Goal: Information Seeking & Learning: Find specific fact

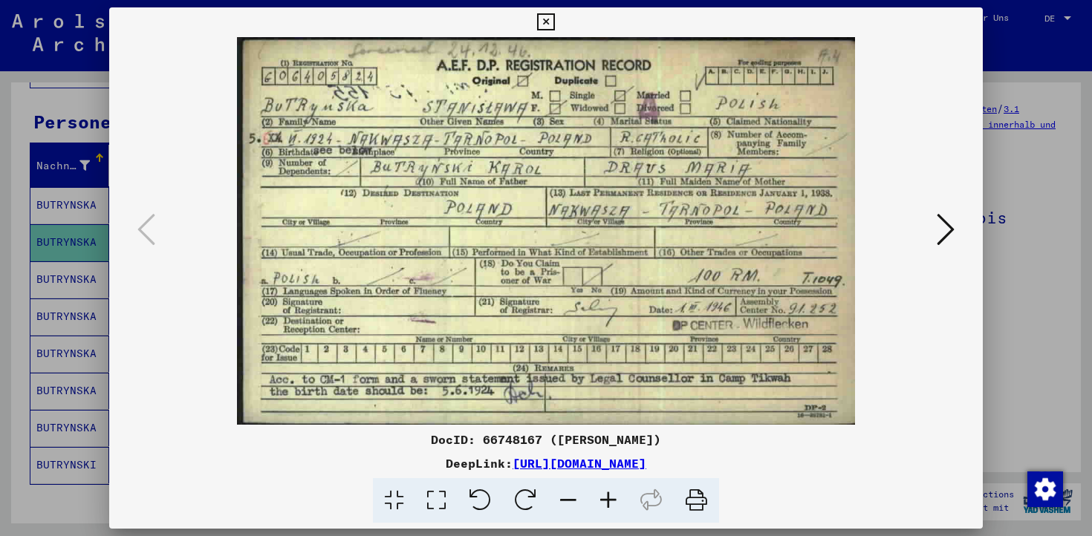
click at [1027, 144] on div at bounding box center [546, 268] width 1092 height 536
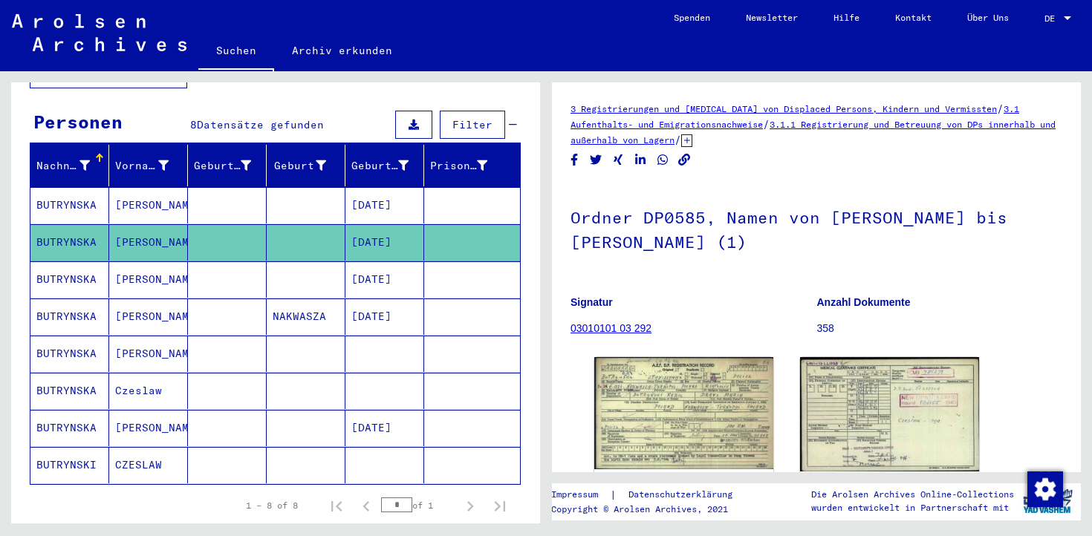
click at [414, 265] on mat-cell "[DATE]" at bounding box center [384, 279] width 79 height 36
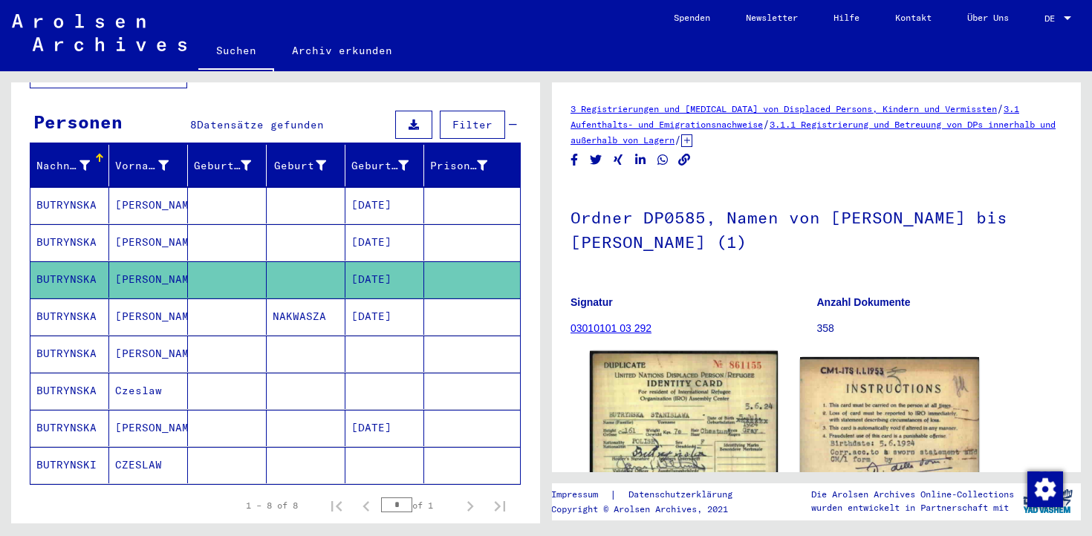
click at [627, 392] on img at bounding box center [684, 473] width 188 height 244
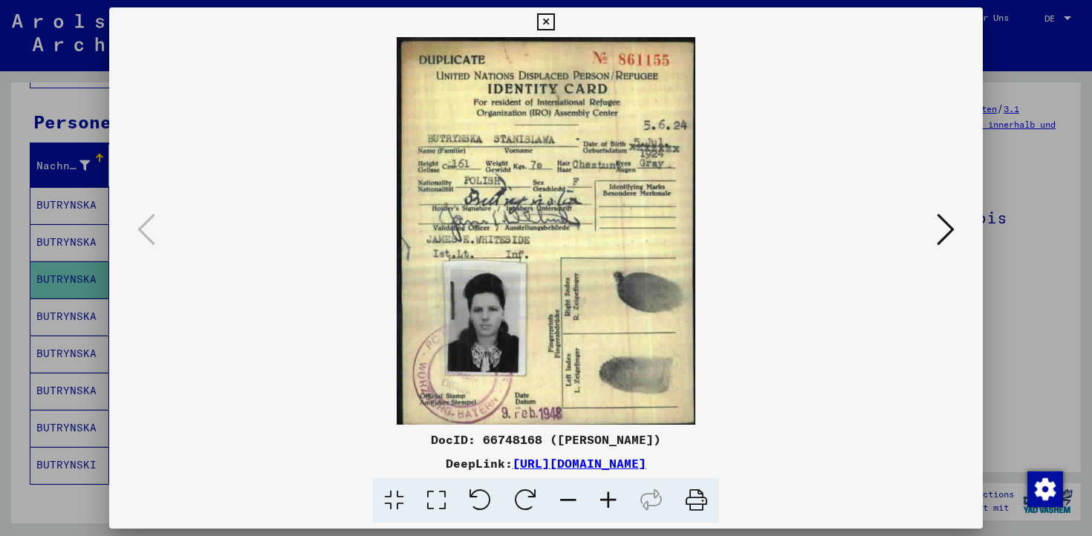
click at [1013, 74] on div at bounding box center [546, 268] width 1092 height 536
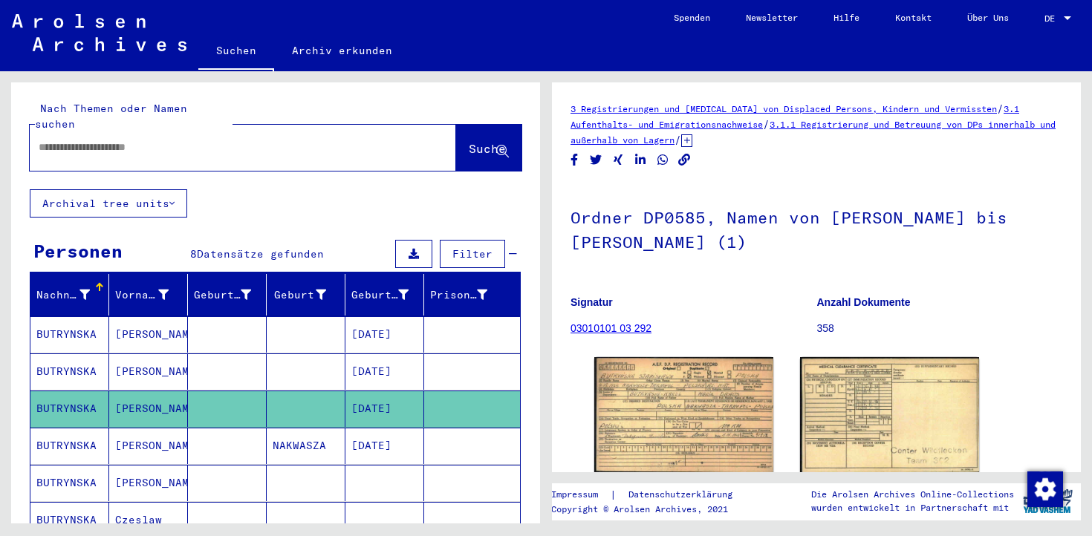
click at [181, 140] on input "text" at bounding box center [230, 148] width 382 height 16
drag, startPoint x: 128, startPoint y: 131, endPoint x: 0, endPoint y: 129, distance: 127.8
click at [0, 129] on div "Nach Themen oder Namen suchen ********* close Suche Archival tree units Persone…" at bounding box center [273, 297] width 546 height 452
type input "*"
type input "*********"
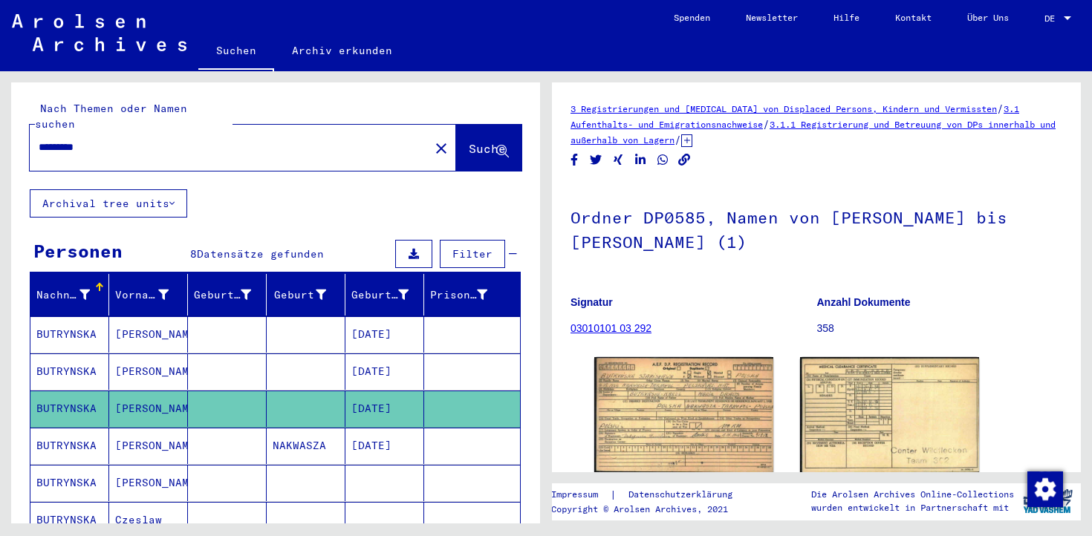
click at [469, 141] on span "Suche" at bounding box center [487, 148] width 37 height 15
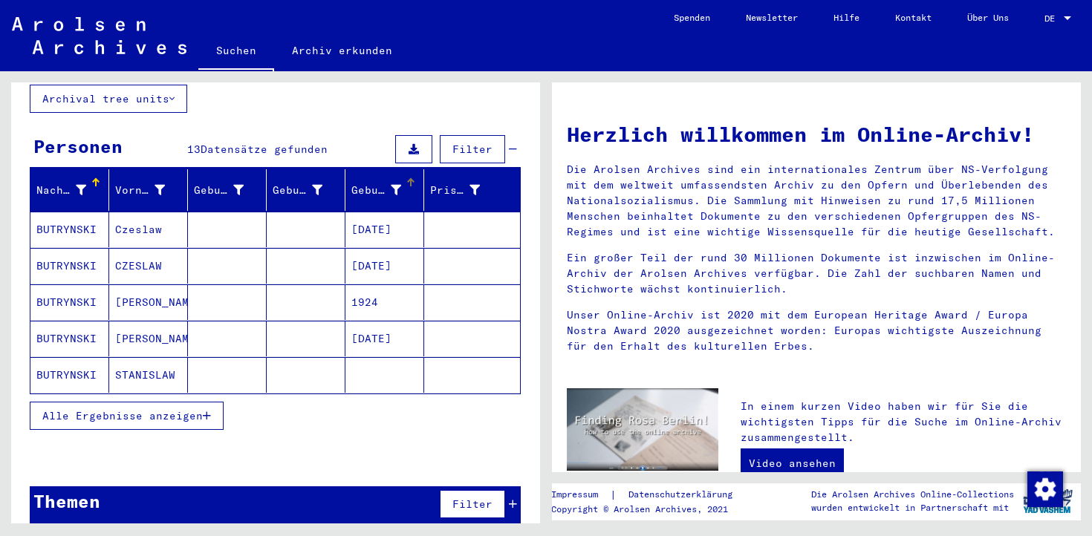
scroll to position [105, 0]
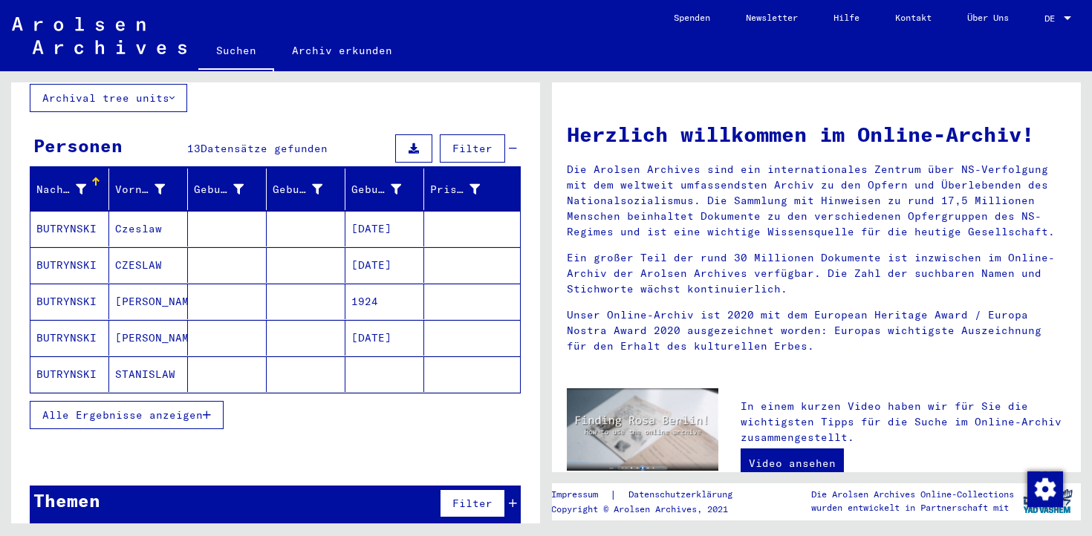
click at [253, 357] on mat-cell at bounding box center [227, 375] width 79 height 36
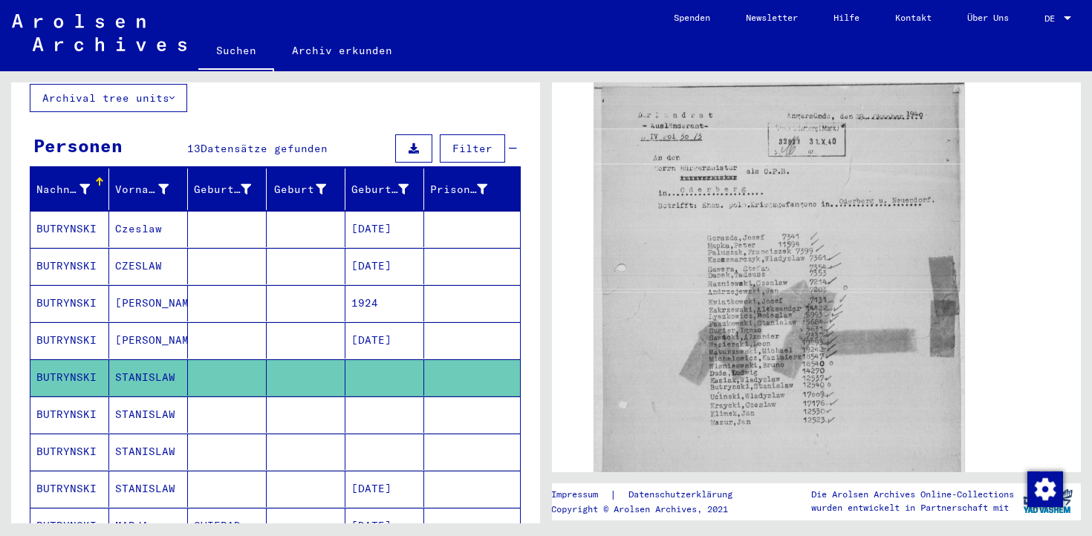
scroll to position [445, 0]
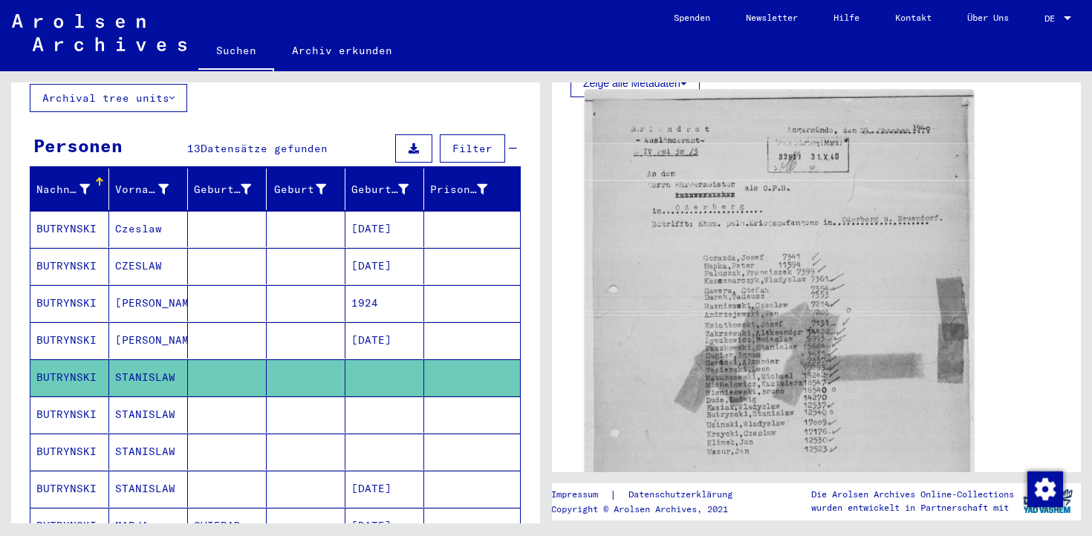
click at [801, 288] on img at bounding box center [779, 360] width 388 height 541
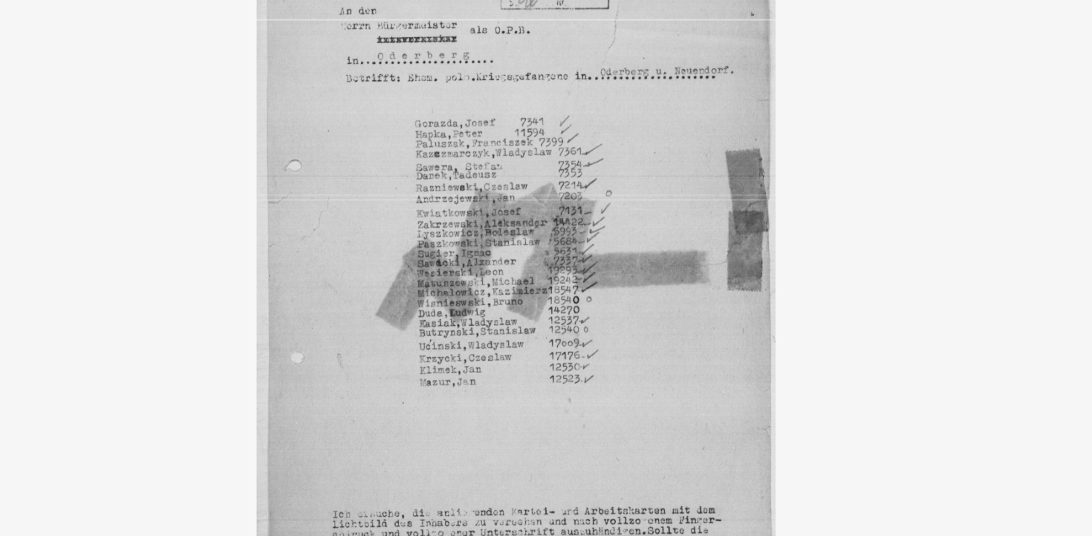
click at [825, 131] on img at bounding box center [546, 231] width 874 height 388
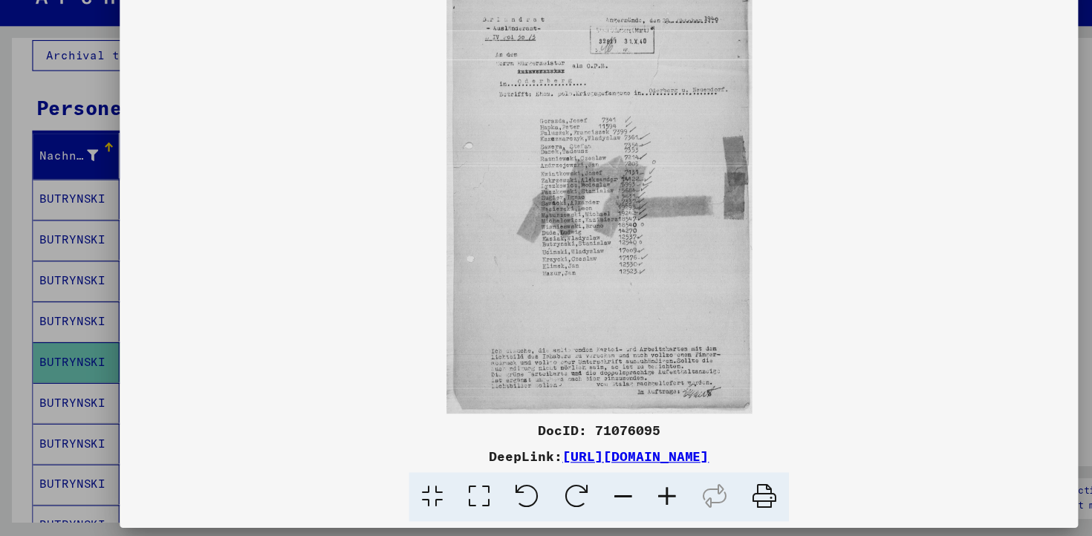
scroll to position [0, 0]
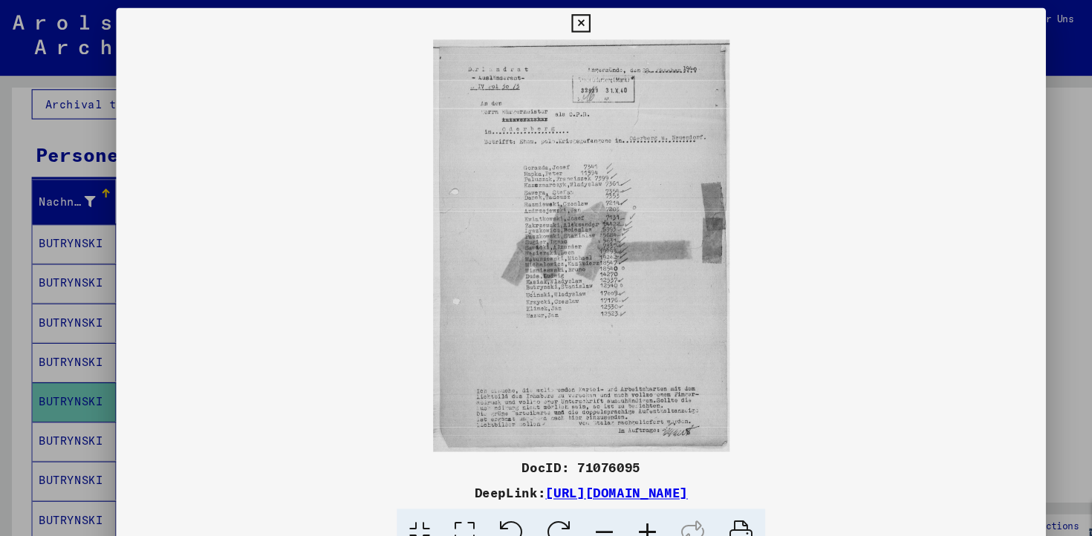
click at [1009, 245] on div at bounding box center [546, 268] width 1092 height 536
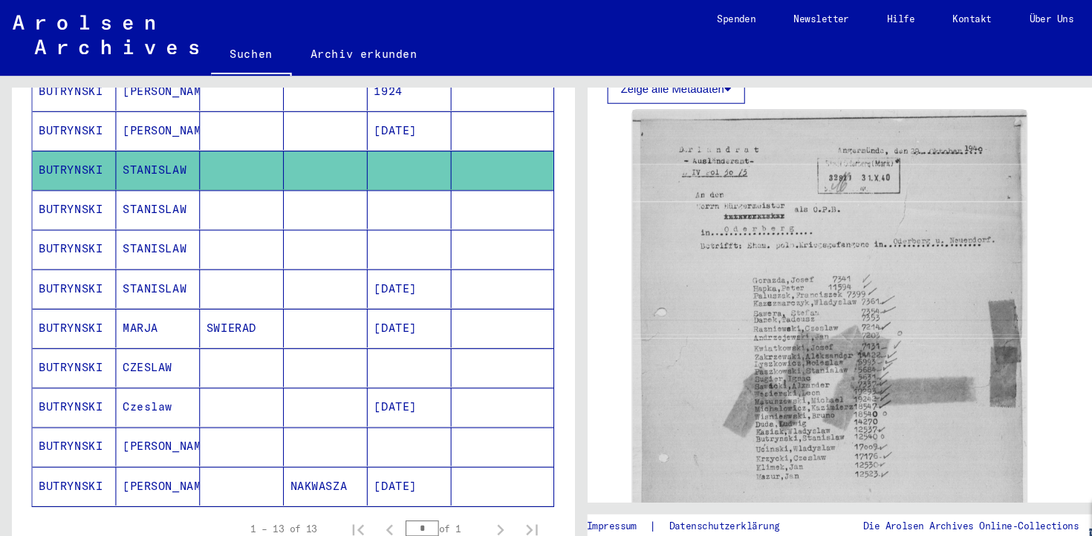
scroll to position [332, 0]
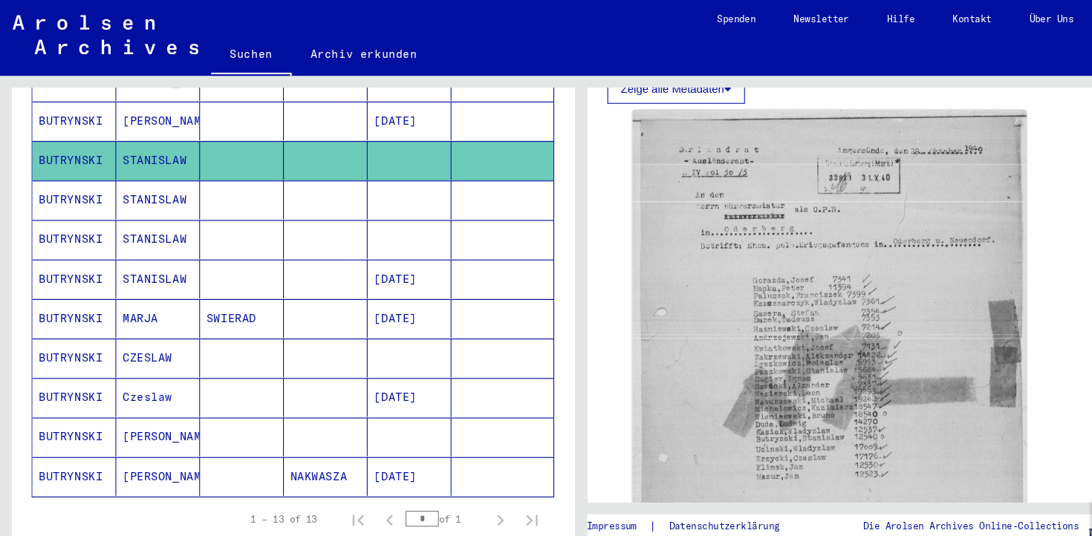
click at [246, 364] on mat-cell at bounding box center [227, 374] width 79 height 36
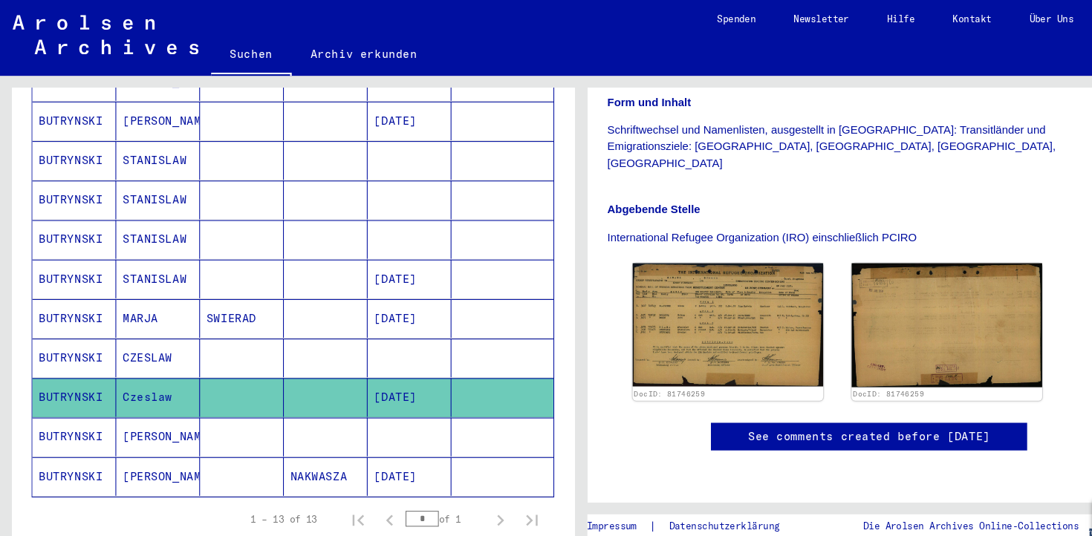
scroll to position [385, 0]
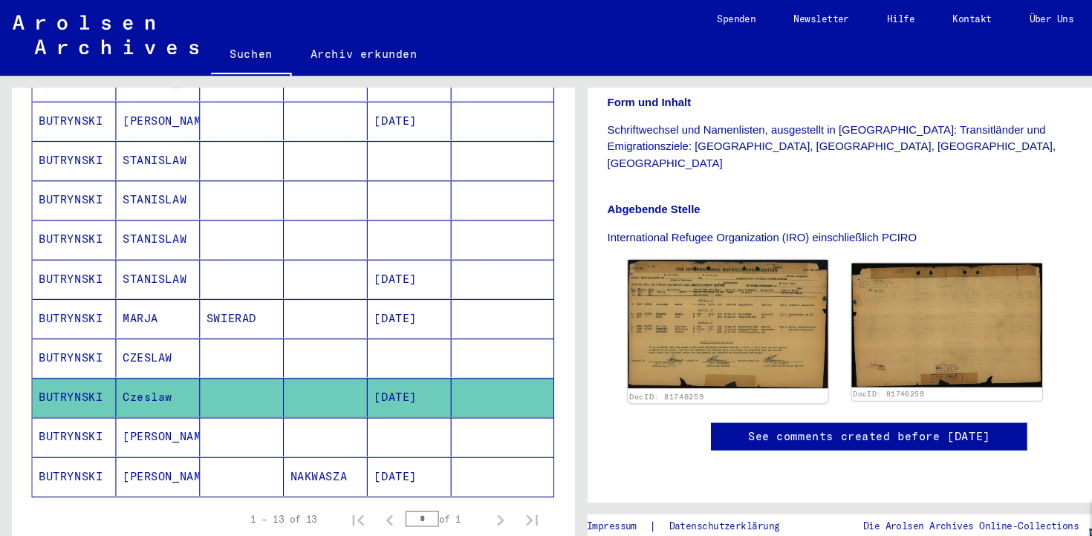
click at [740, 244] on img at bounding box center [684, 304] width 188 height 121
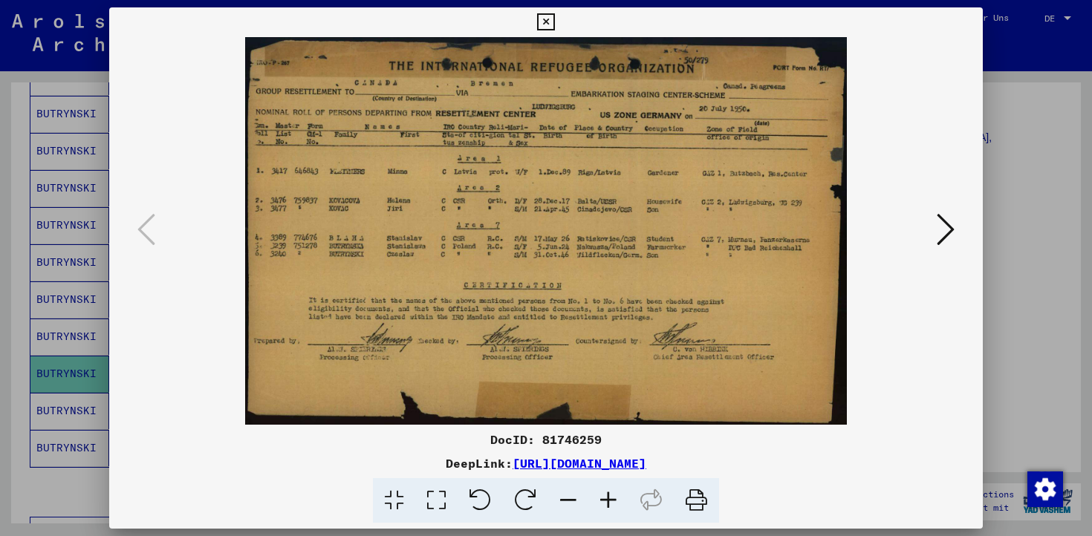
click at [1055, 76] on div at bounding box center [546, 268] width 1092 height 536
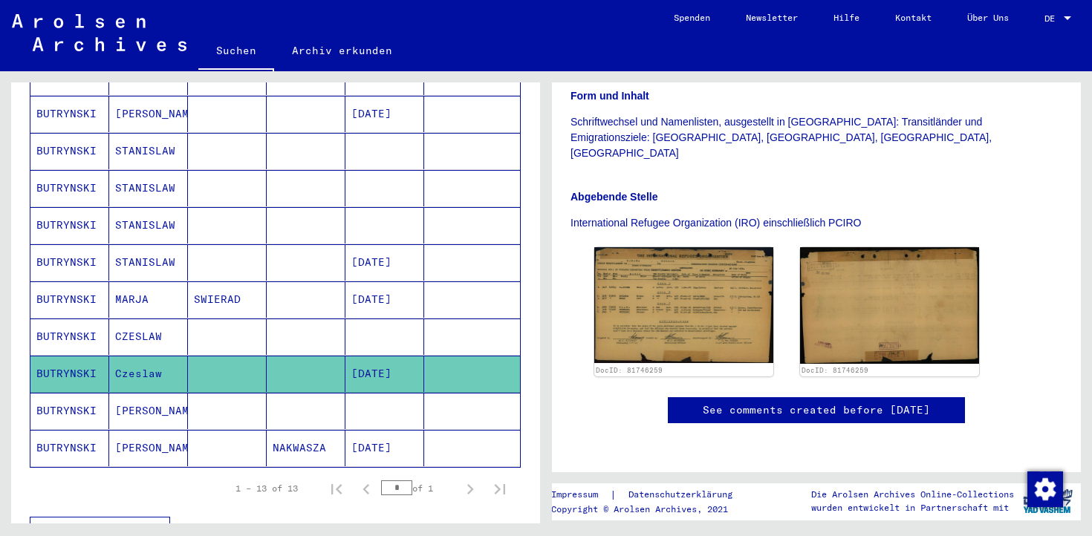
click at [237, 433] on mat-cell at bounding box center [227, 448] width 79 height 36
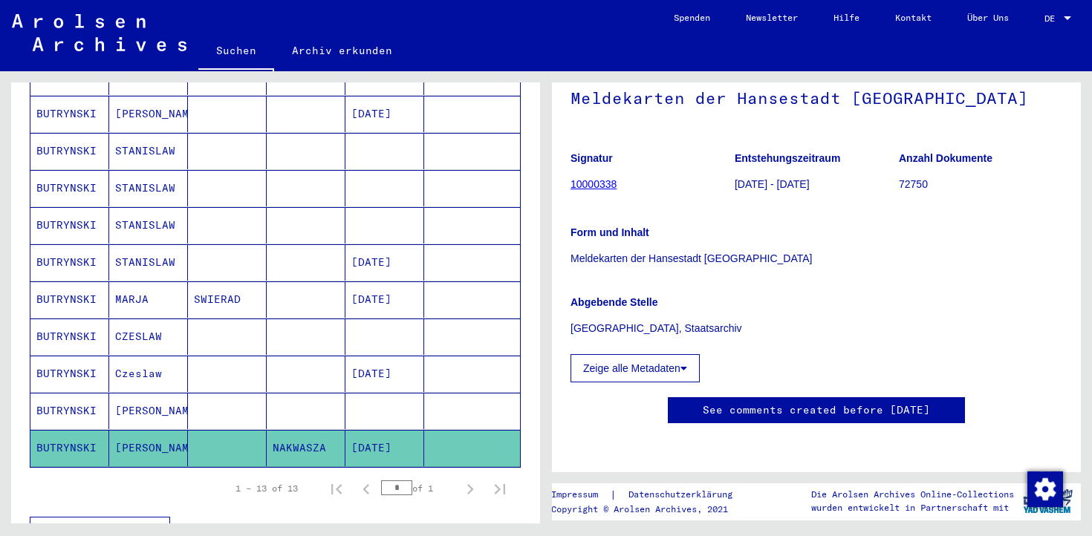
scroll to position [309, 0]
click at [221, 393] on mat-cell at bounding box center [227, 411] width 79 height 36
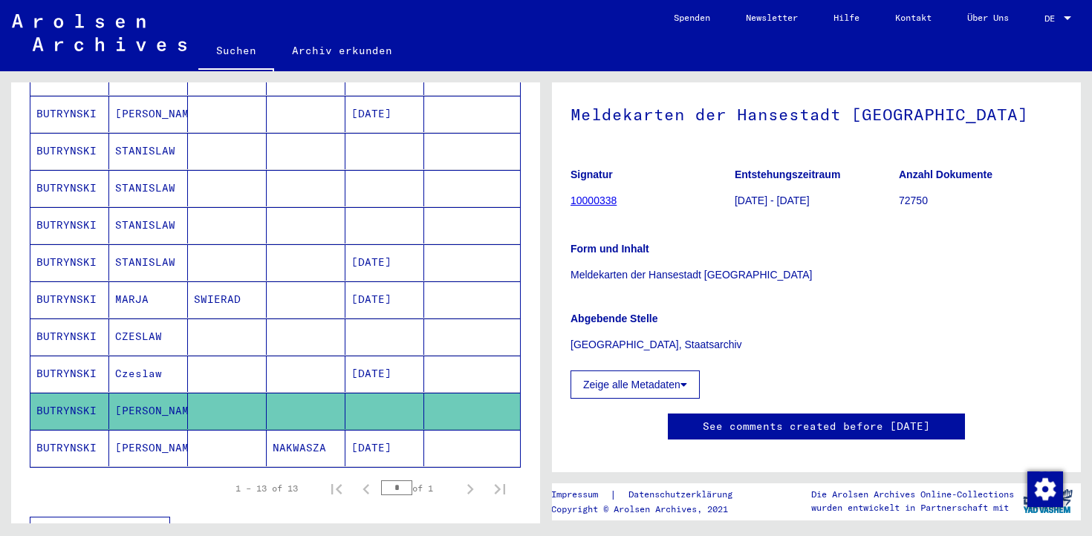
scroll to position [0, 0]
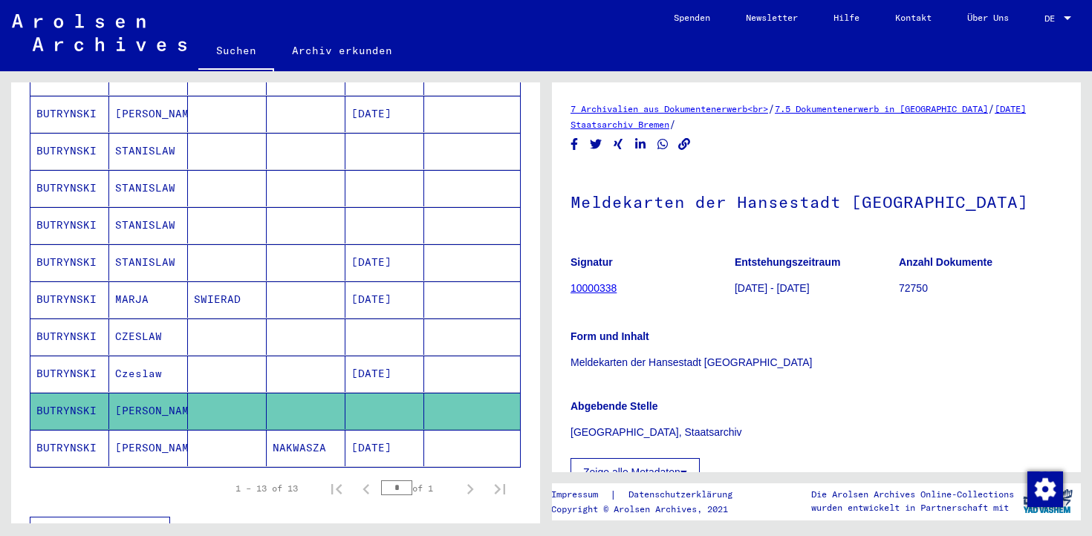
click at [297, 439] on mat-cell "NAKWASZA" at bounding box center [306, 448] width 79 height 36
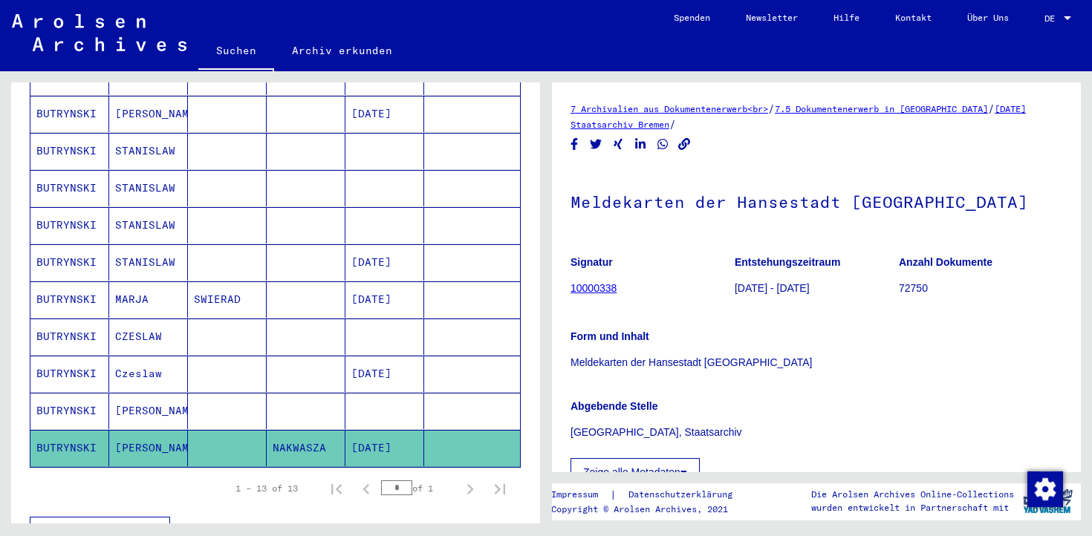
click at [298, 395] on mat-cell at bounding box center [306, 411] width 79 height 36
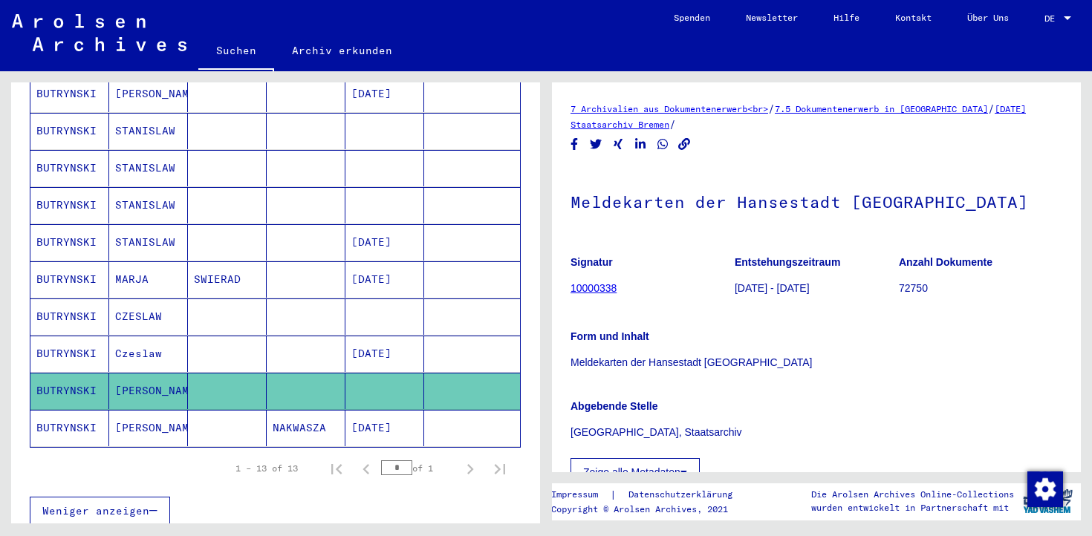
scroll to position [348, 0]
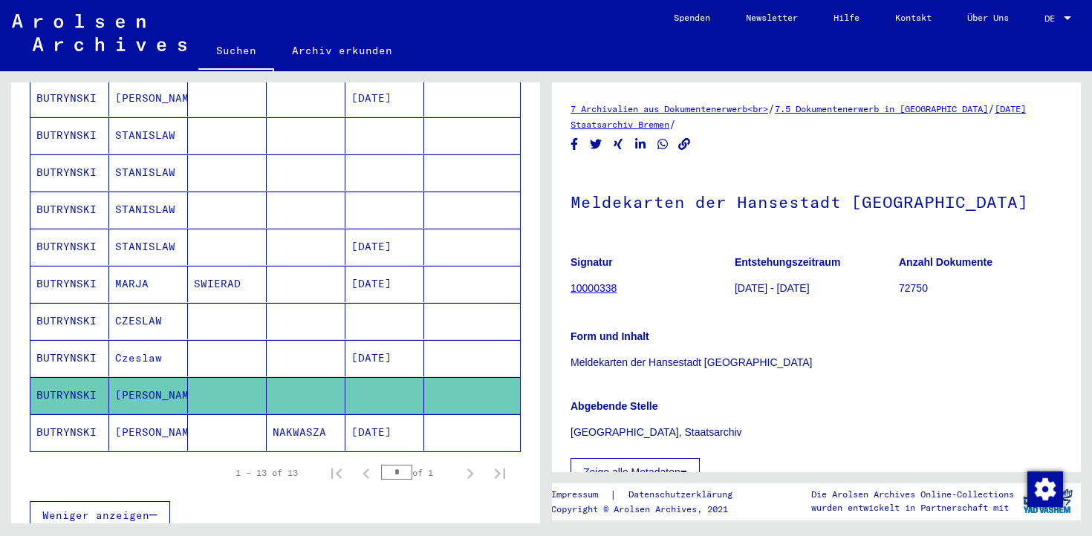
click at [295, 421] on mat-cell "NAKWASZA" at bounding box center [306, 432] width 79 height 36
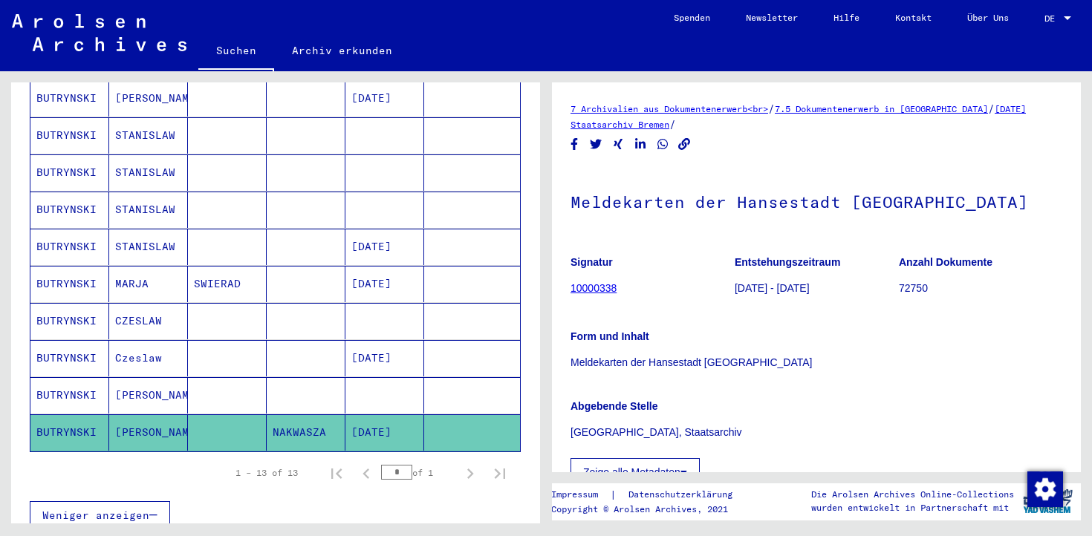
click at [132, 414] on mat-cell "[PERSON_NAME]" at bounding box center [148, 432] width 79 height 36
click at [132, 383] on mat-cell "[PERSON_NAME]" at bounding box center [148, 395] width 79 height 36
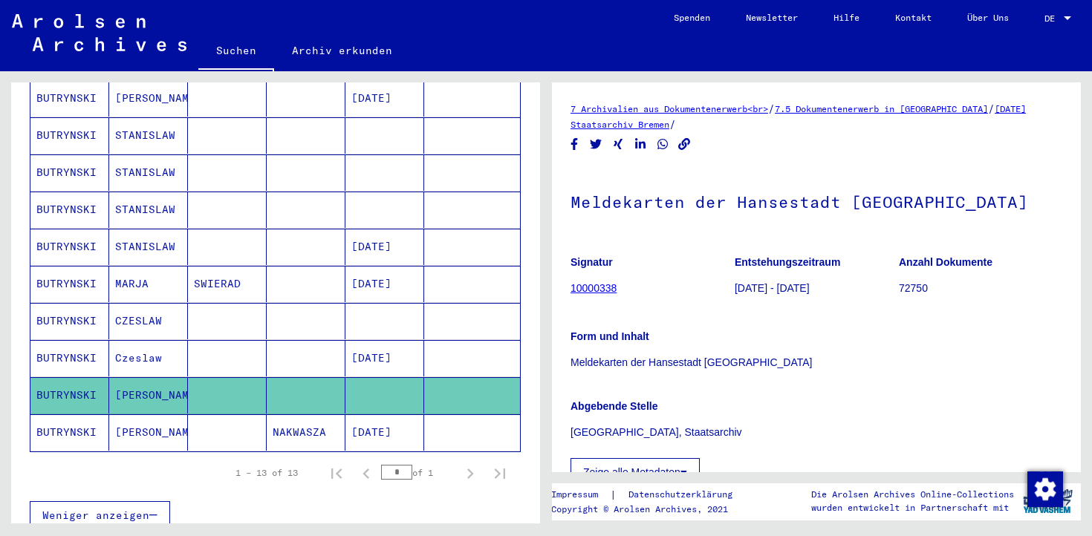
click at [64, 378] on mat-cell "BUTRYNSKI" at bounding box center [69, 395] width 79 height 36
click at [100, 416] on mat-cell "BUTRYNSKI" at bounding box center [69, 432] width 79 height 36
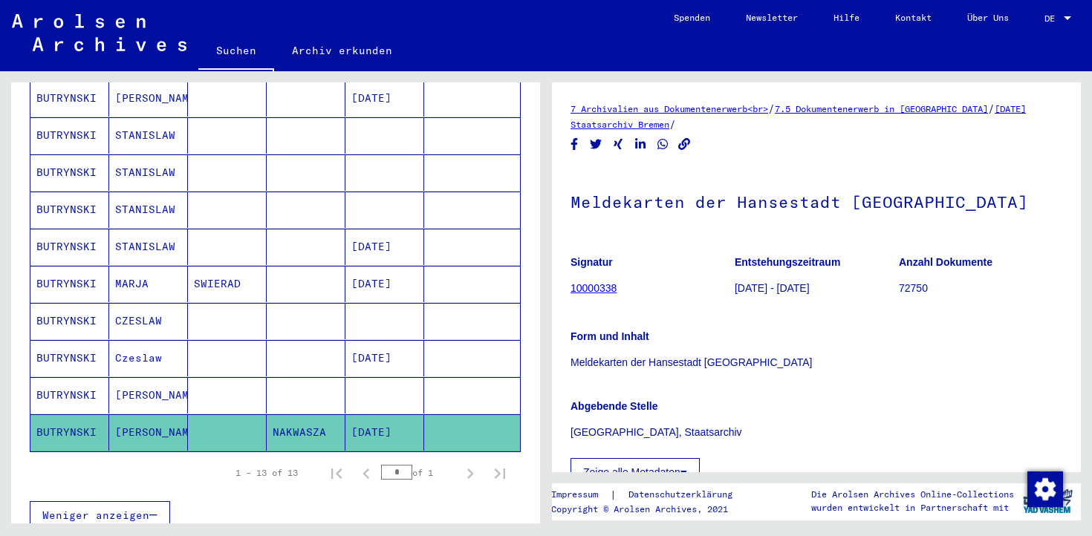
click at [229, 377] on mat-cell at bounding box center [227, 395] width 79 height 36
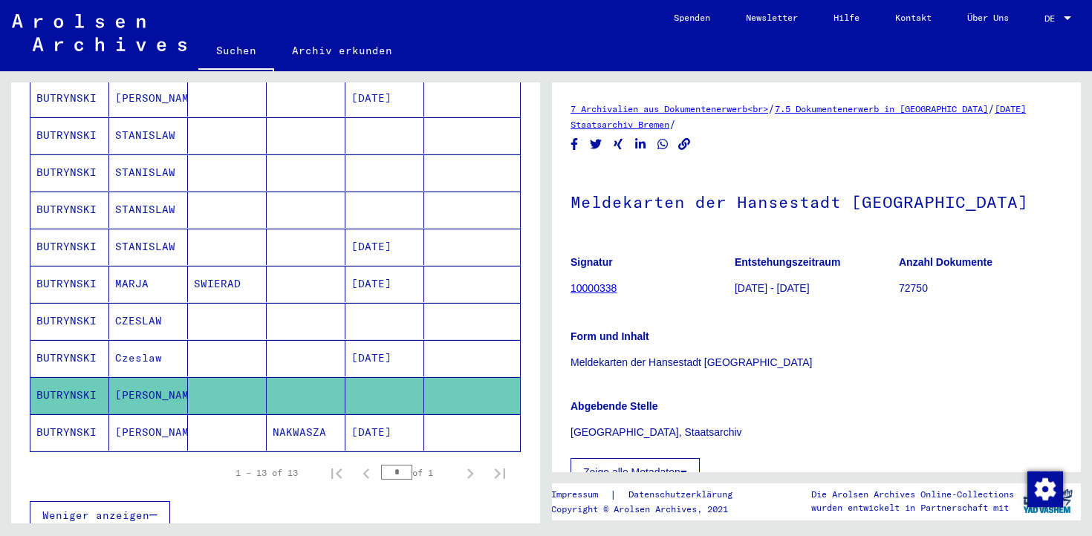
click at [215, 346] on mat-cell at bounding box center [227, 358] width 79 height 36
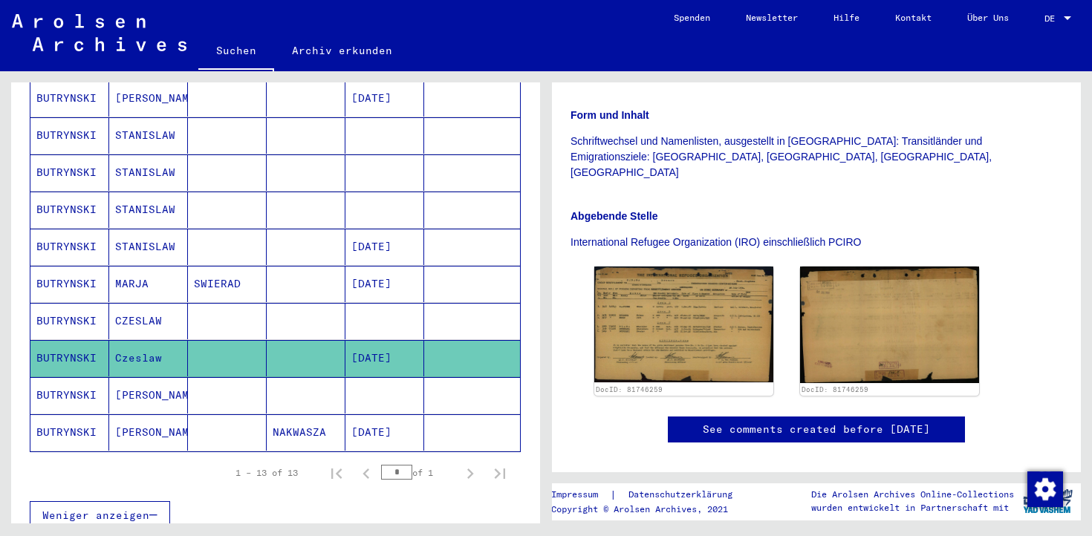
scroll to position [322, 0]
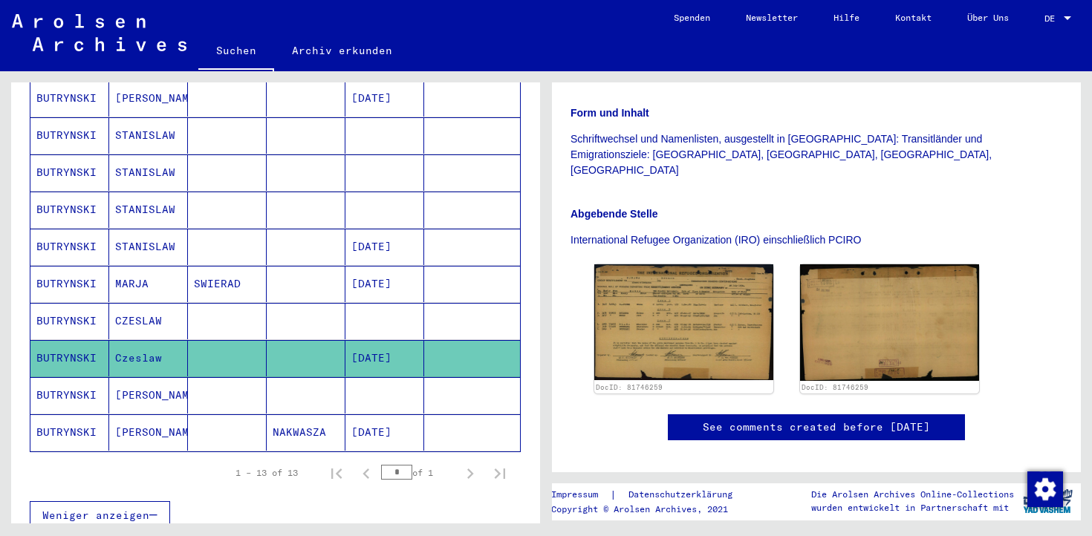
click at [227, 303] on mat-cell at bounding box center [227, 321] width 79 height 36
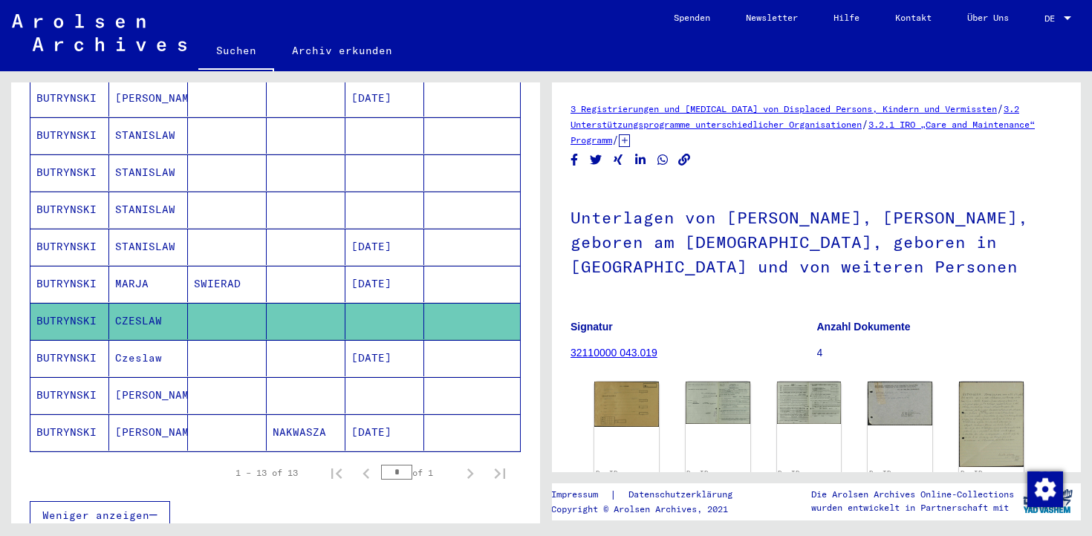
click at [249, 268] on mat-cell "SWIERAD" at bounding box center [227, 284] width 79 height 36
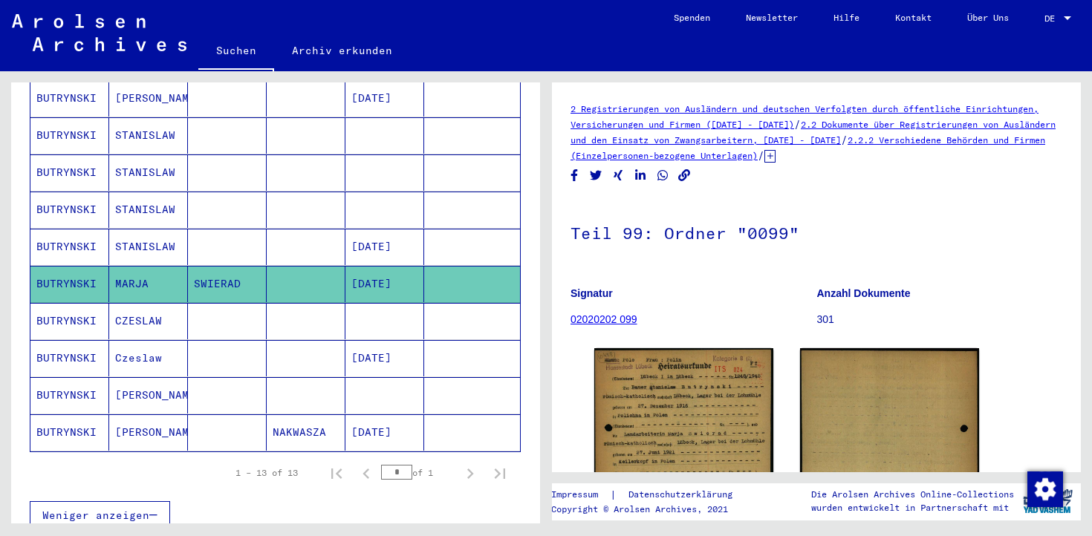
click at [193, 229] on mat-cell at bounding box center [227, 247] width 79 height 36
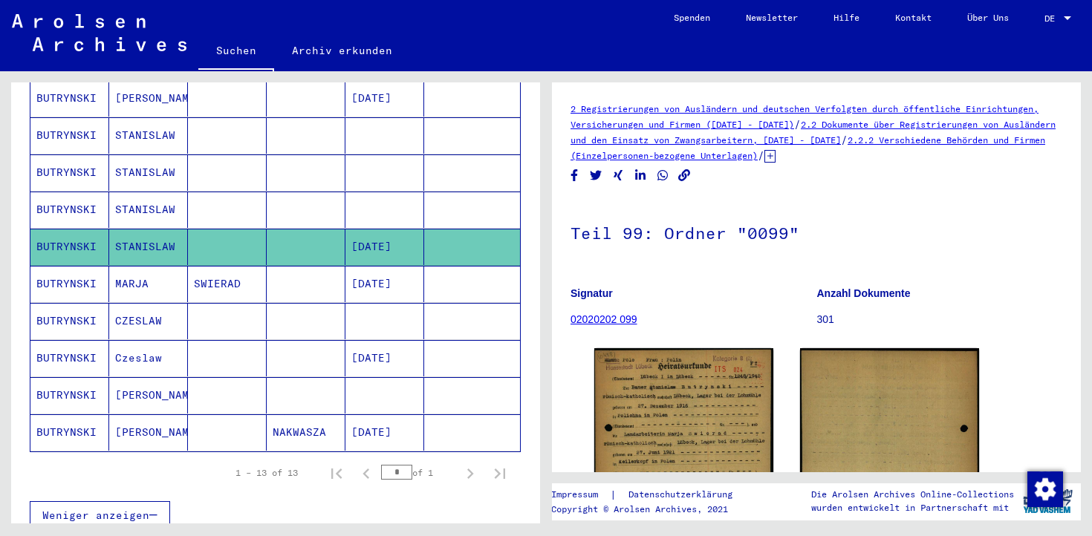
click at [231, 230] on mat-cell at bounding box center [227, 247] width 79 height 36
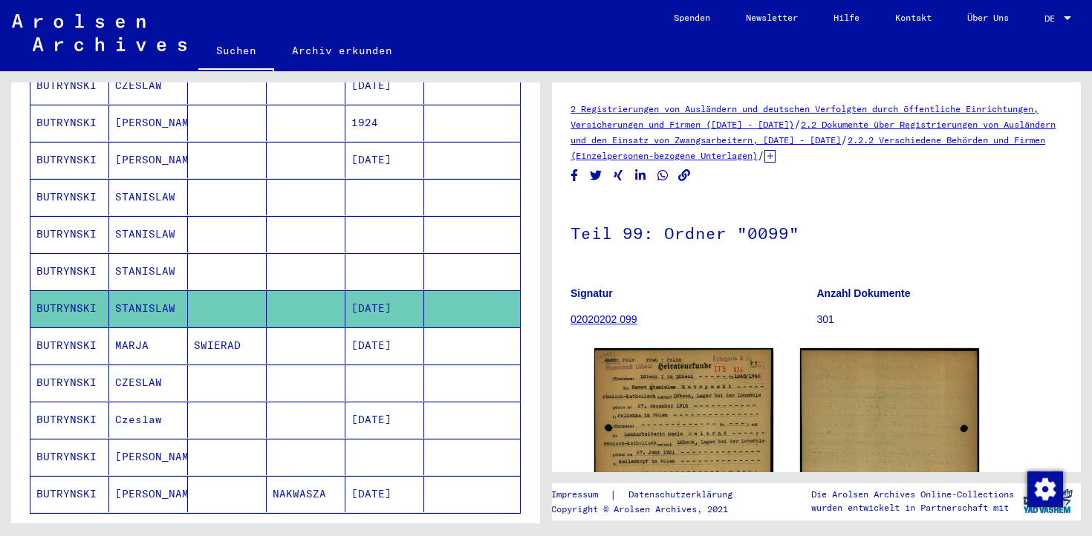
scroll to position [284, 0]
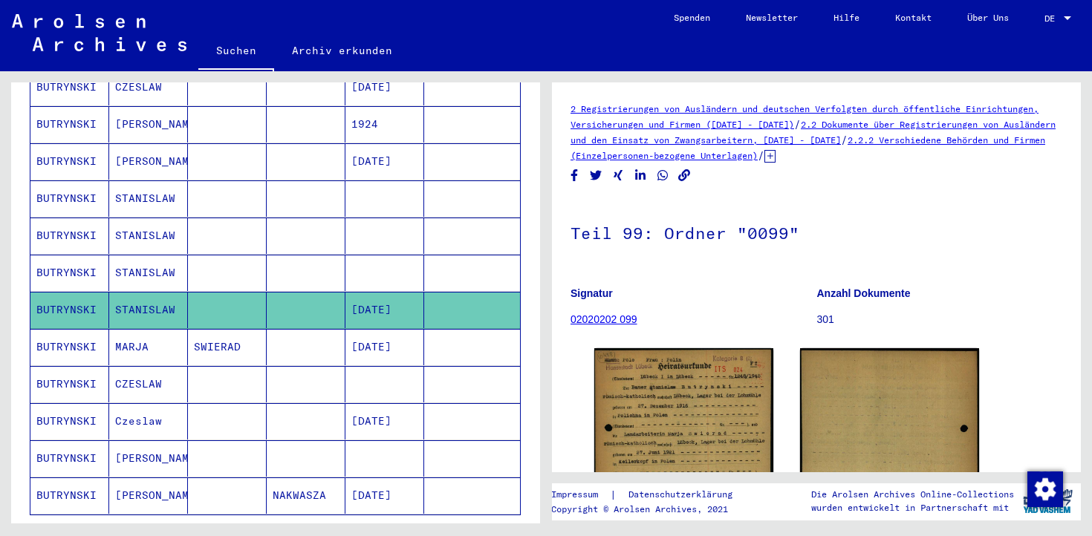
click at [215, 270] on mat-cell at bounding box center [227, 273] width 79 height 36
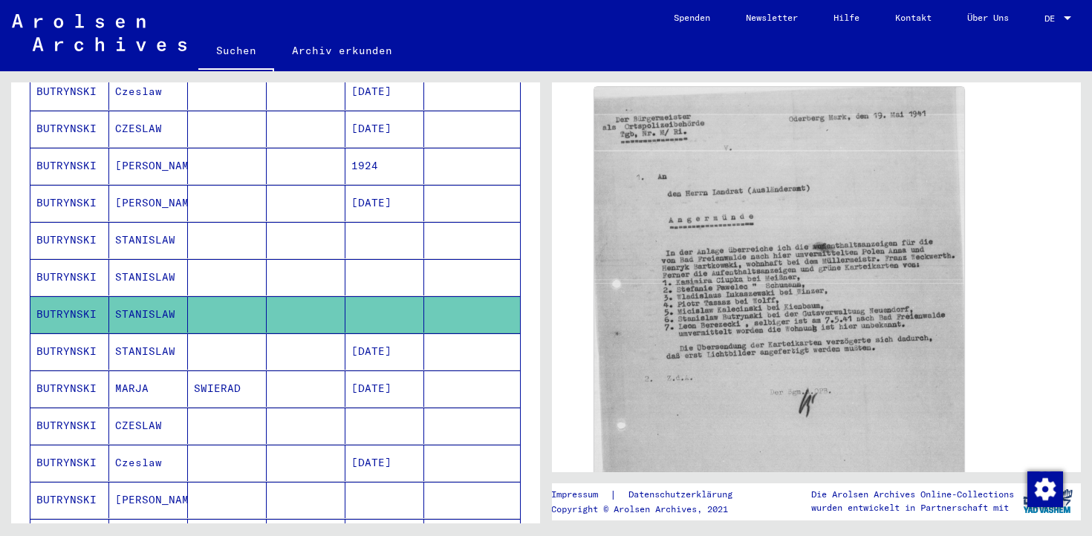
scroll to position [559, 0]
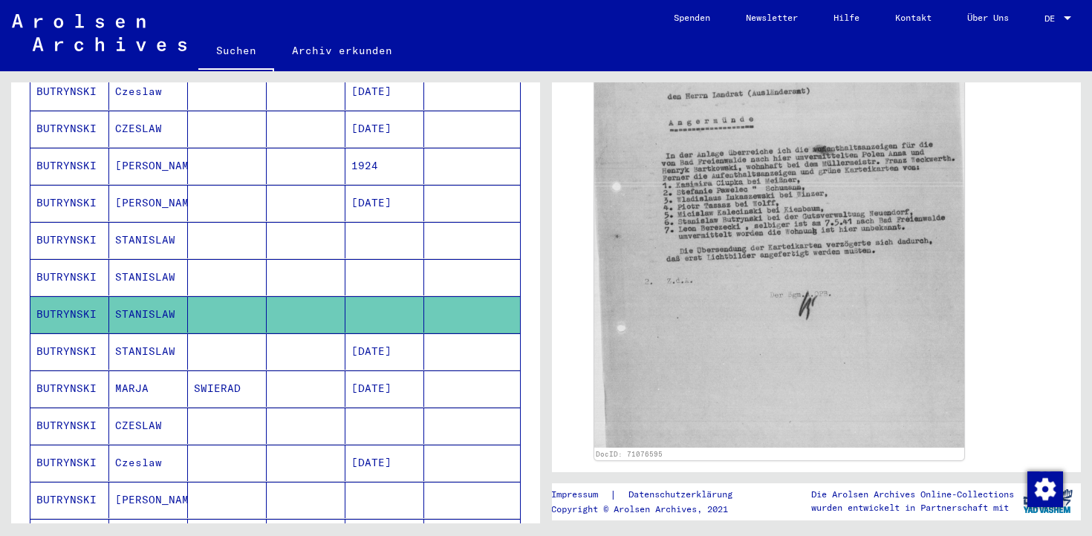
click at [198, 259] on mat-cell at bounding box center [227, 277] width 79 height 36
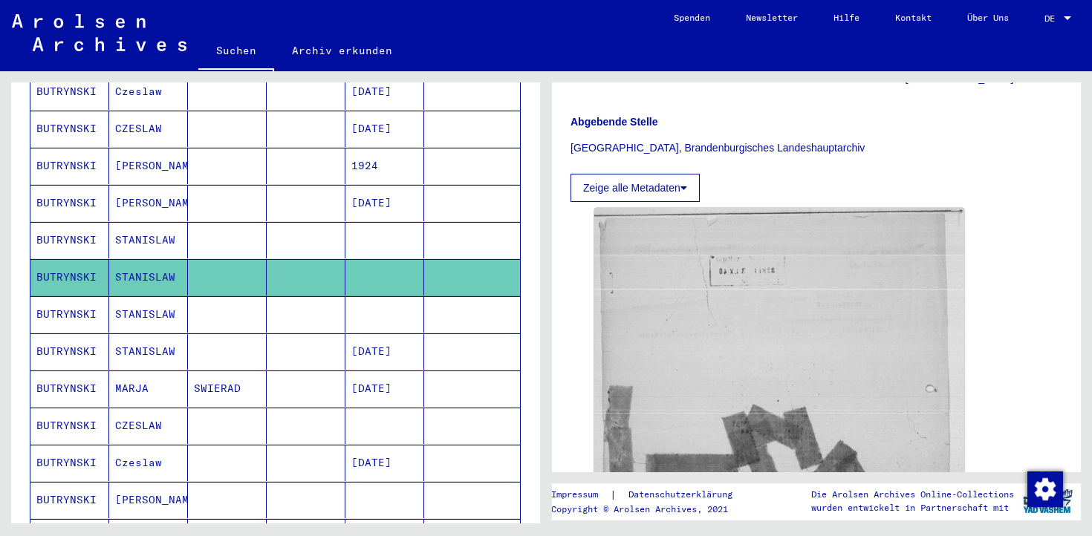
scroll to position [320, 0]
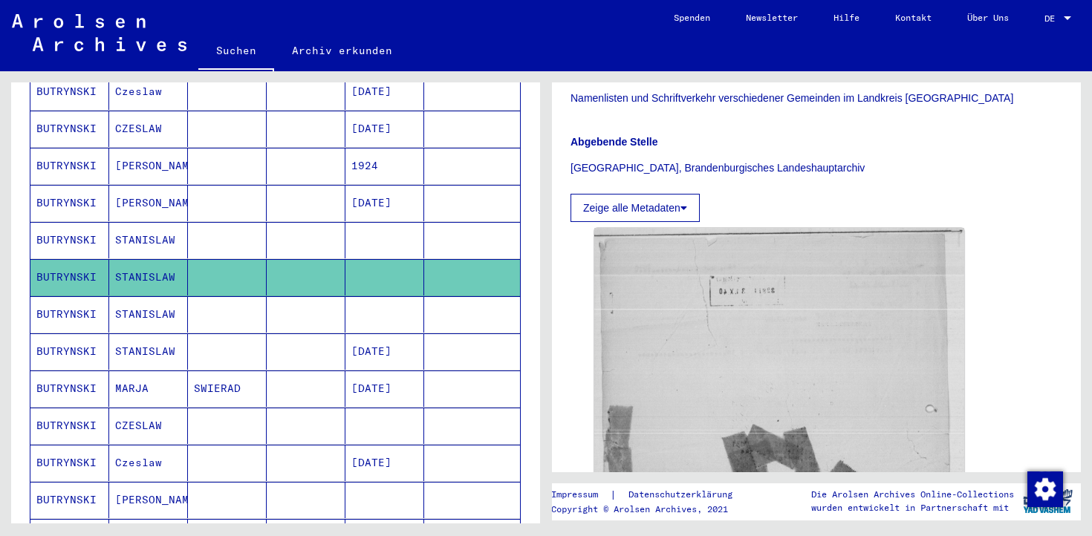
click at [241, 227] on mat-cell at bounding box center [227, 240] width 79 height 36
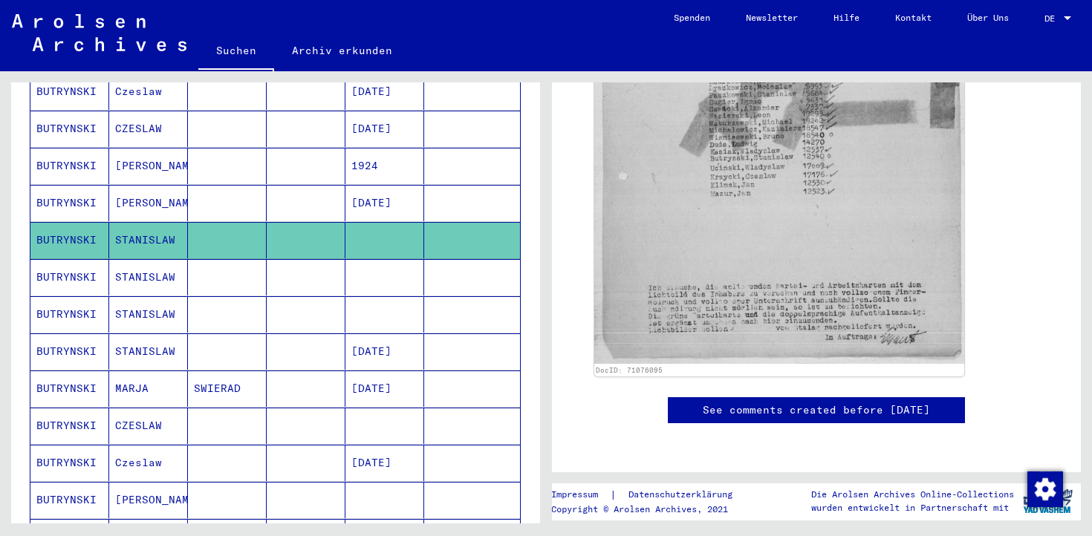
scroll to position [819, 0]
click at [256, 267] on mat-cell at bounding box center [227, 277] width 79 height 36
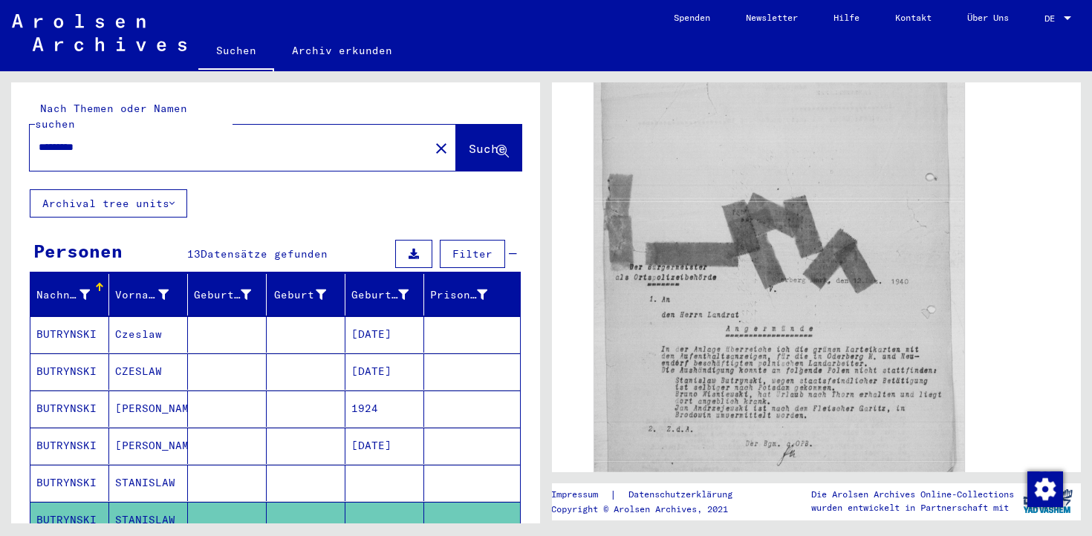
click at [263, 316] on mat-cell at bounding box center [227, 334] width 79 height 36
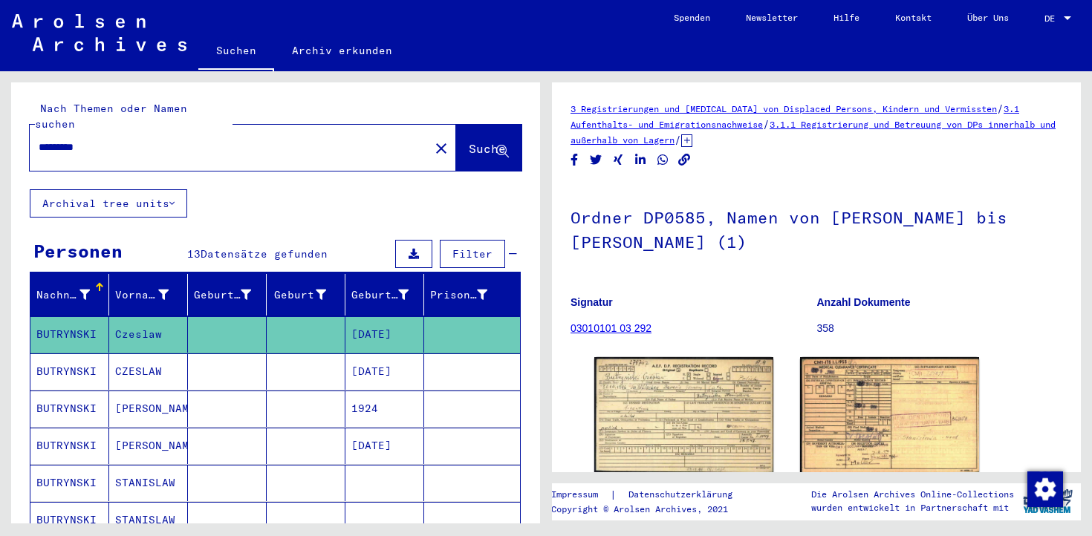
click at [154, 141] on div "*********" at bounding box center [225, 147] width 391 height 33
click at [432, 140] on mat-icon "close" at bounding box center [441, 149] width 18 height 18
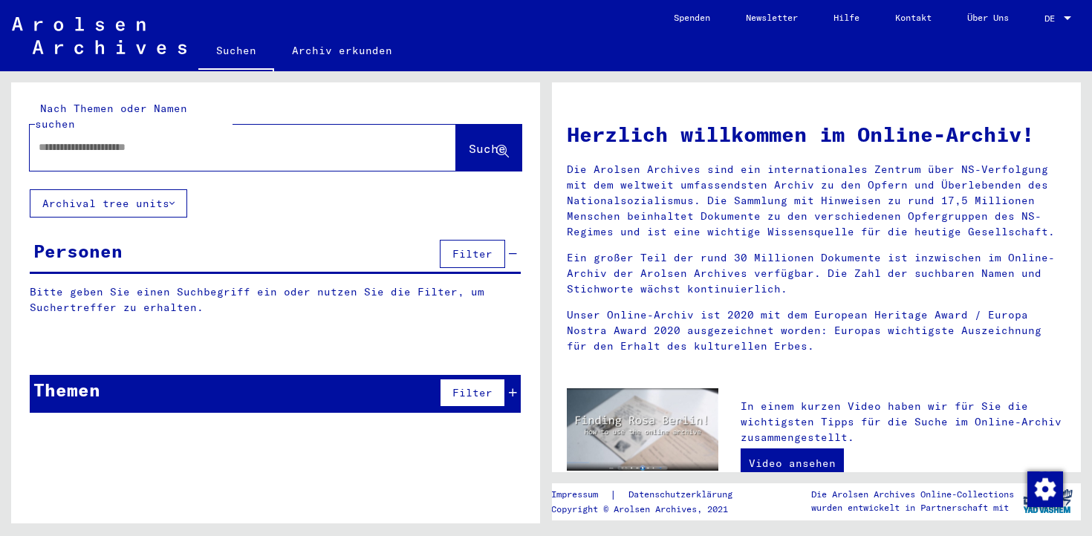
click at [230, 101] on div "Nach Themen oder Namen suchen" at bounding box center [134, 116] width 198 height 31
click at [213, 140] on input "text" at bounding box center [225, 148] width 373 height 16
type input "********"
click at [467, 143] on button "Suche" at bounding box center [488, 148] width 65 height 46
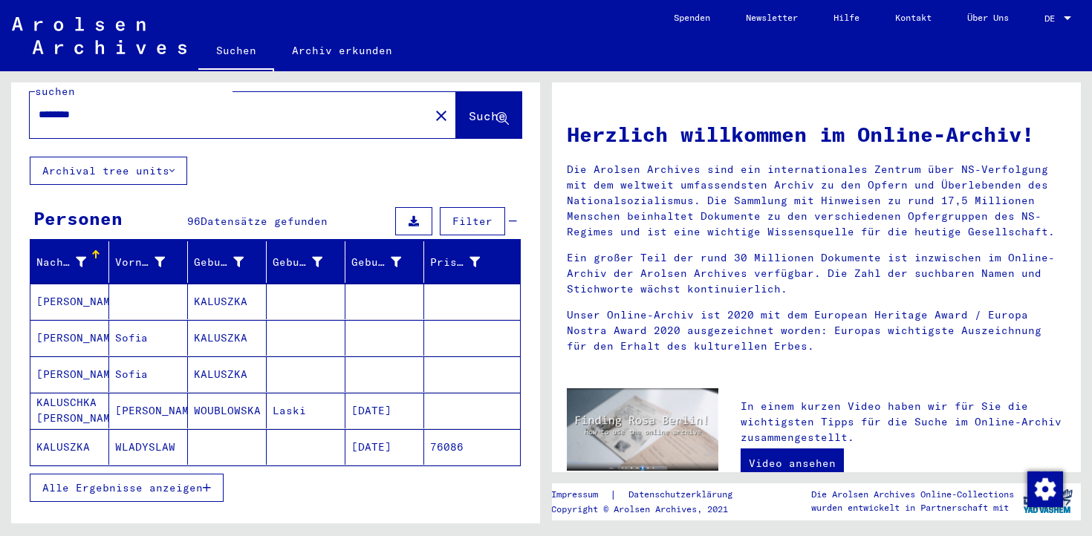
click at [227, 430] on mat-cell at bounding box center [227, 447] width 79 height 36
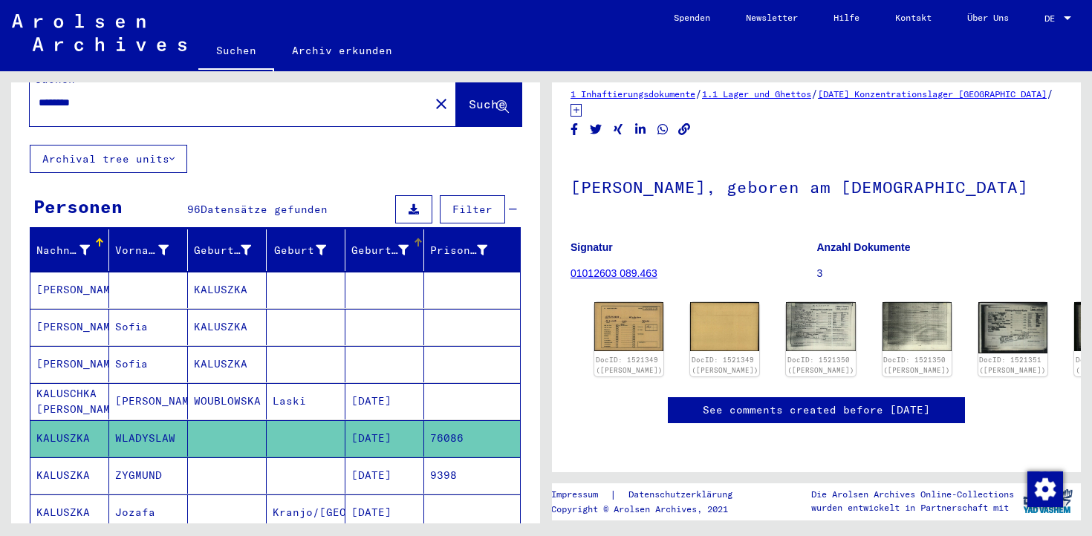
click at [394, 243] on div "Geburtsdatum" at bounding box center [379, 251] width 57 height 16
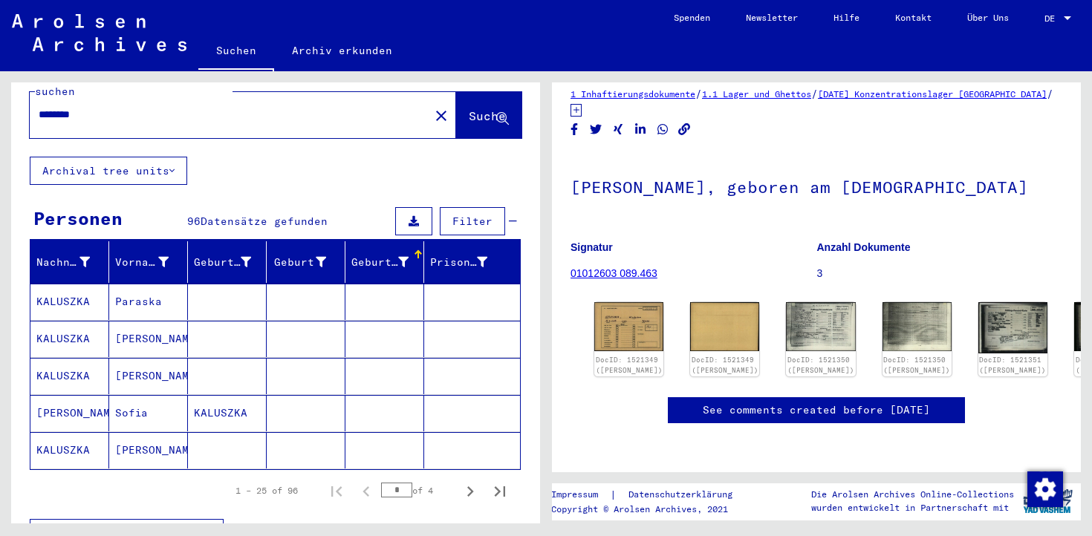
click at [391, 256] on div "Geburtsdatum" at bounding box center [389, 262] width 76 height 24
click at [391, 255] on div "Geburtsdatum" at bounding box center [389, 262] width 76 height 24
click at [208, 363] on mat-cell at bounding box center [227, 376] width 79 height 36
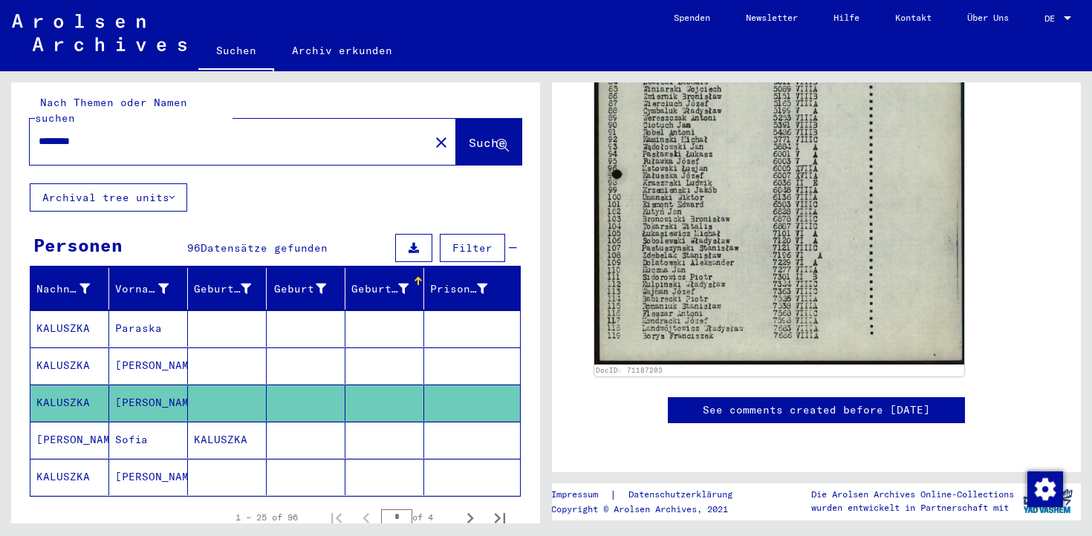
scroll to position [1, 0]
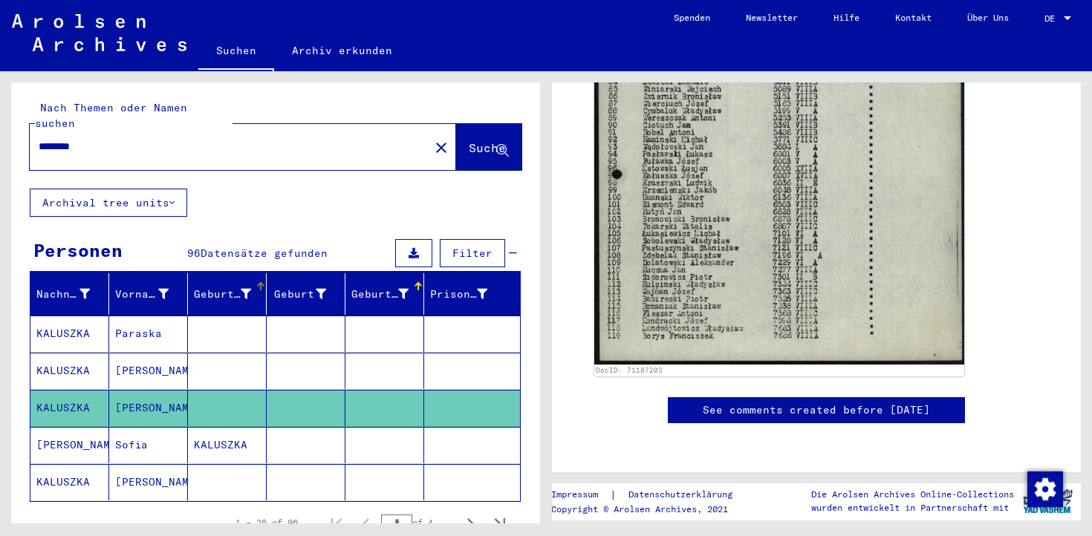
click at [235, 287] on div "Geburtsname" at bounding box center [222, 295] width 57 height 16
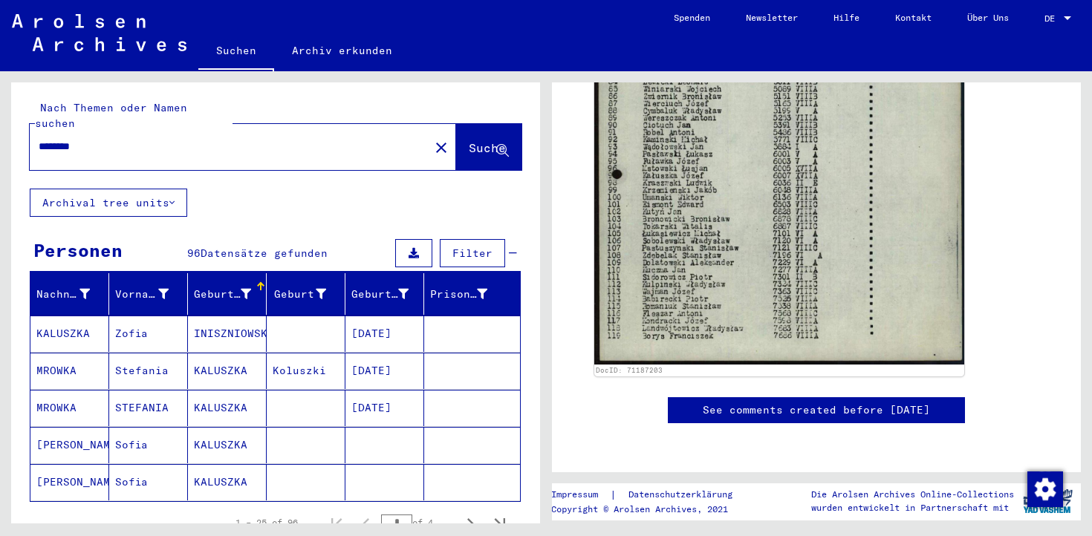
click at [238, 354] on mat-cell "KALUSZKA" at bounding box center [227, 371] width 79 height 36
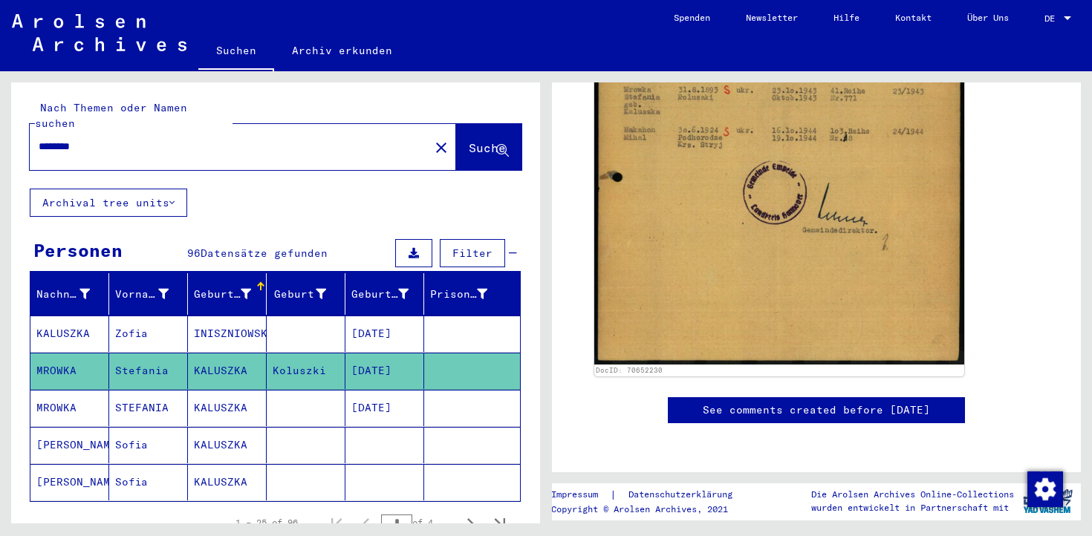
scroll to position [544, 0]
click at [277, 427] on mat-cell at bounding box center [306, 445] width 79 height 36
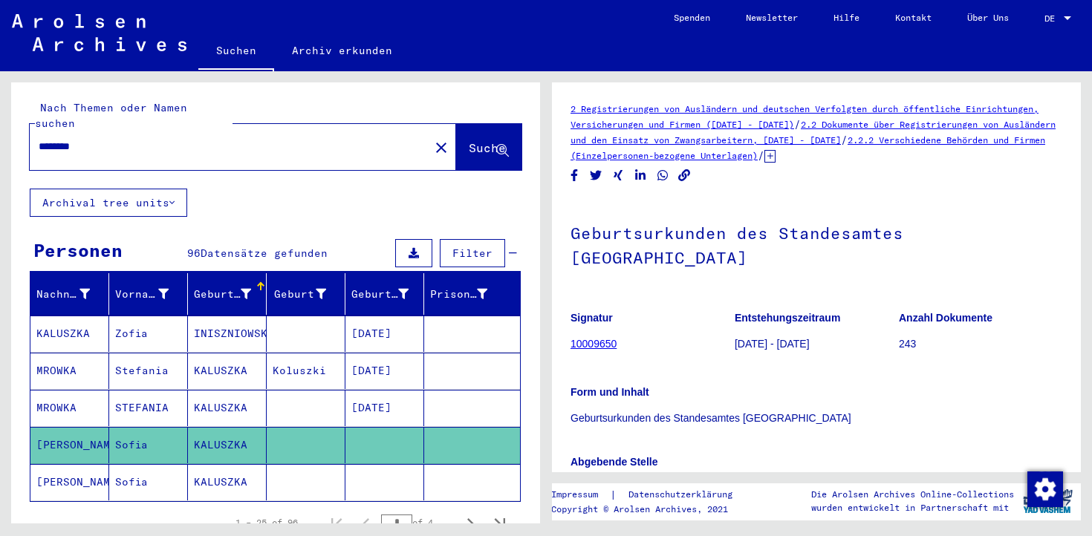
click at [284, 400] on mat-cell at bounding box center [306, 408] width 79 height 36
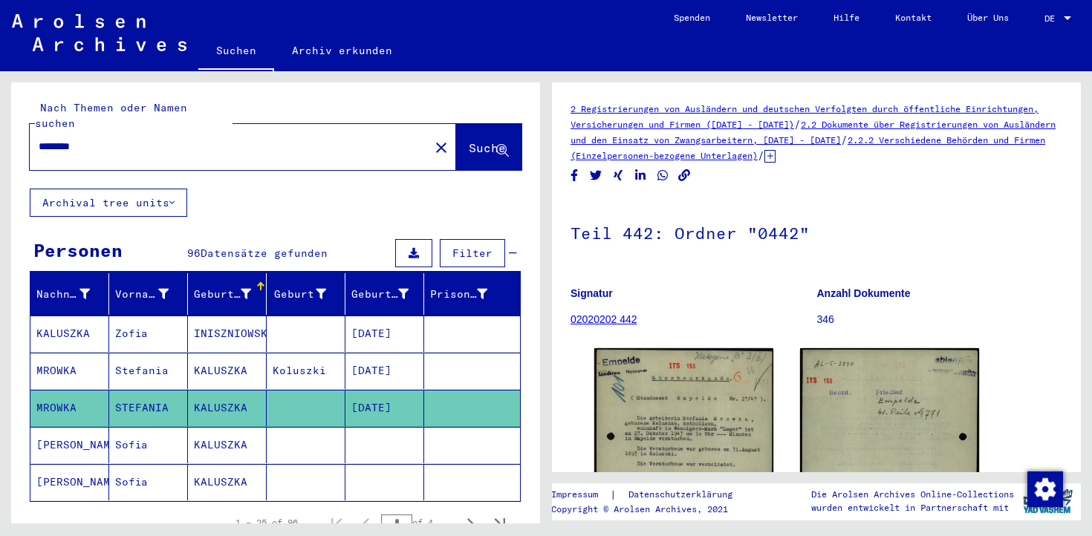
click at [290, 325] on mat-cell at bounding box center [306, 334] width 79 height 36
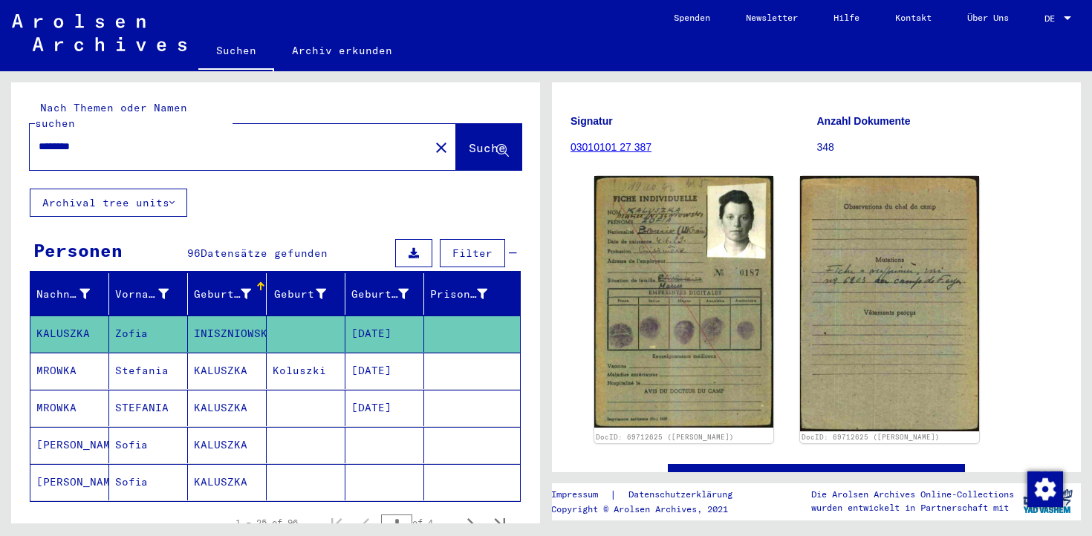
scroll to position [182, 0]
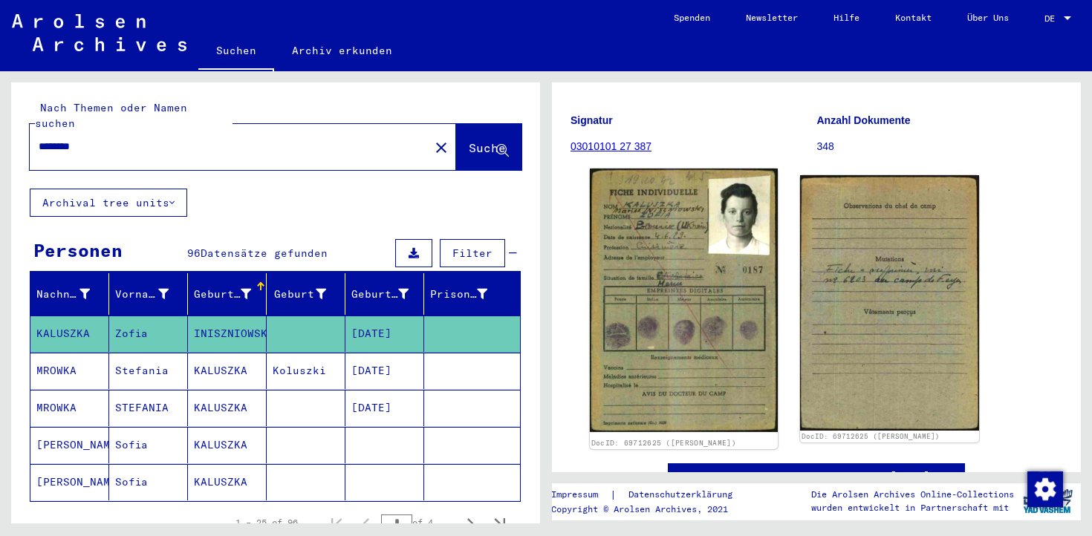
click at [712, 314] on img at bounding box center [684, 301] width 188 height 264
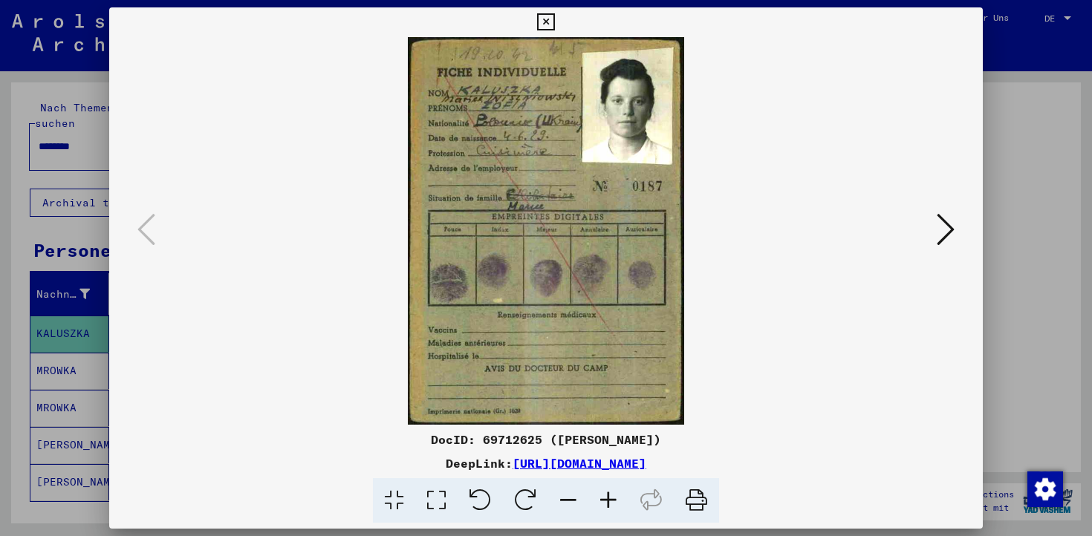
click at [1005, 82] on div at bounding box center [546, 268] width 1092 height 536
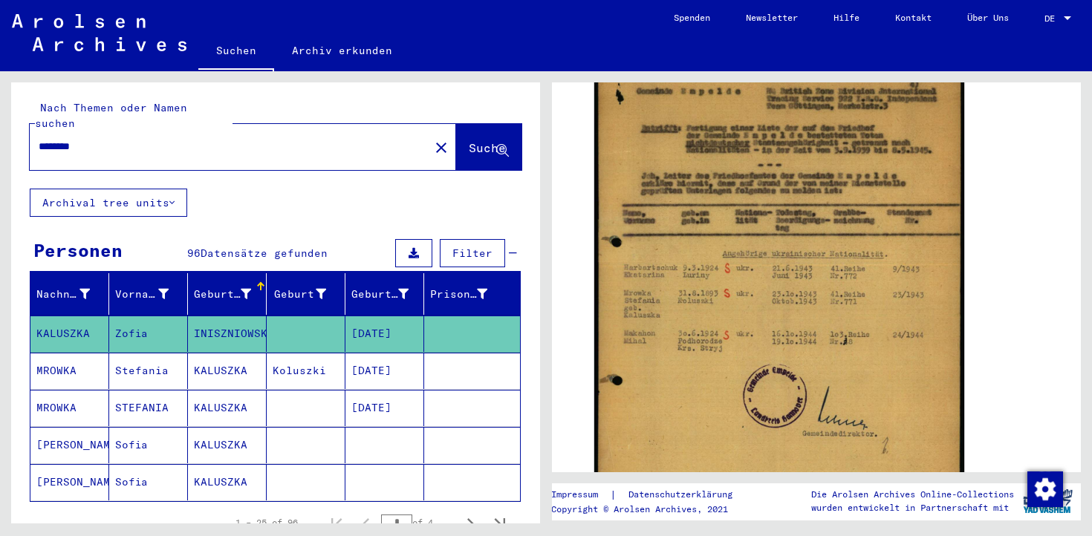
scroll to position [339, 0]
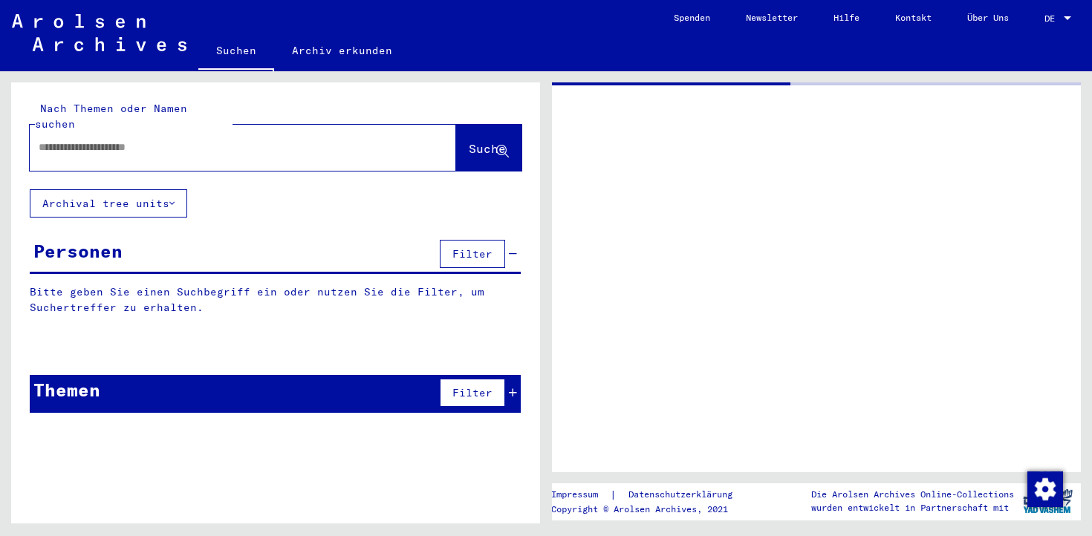
type input "*********"
